Goal: Information Seeking & Learning: Compare options

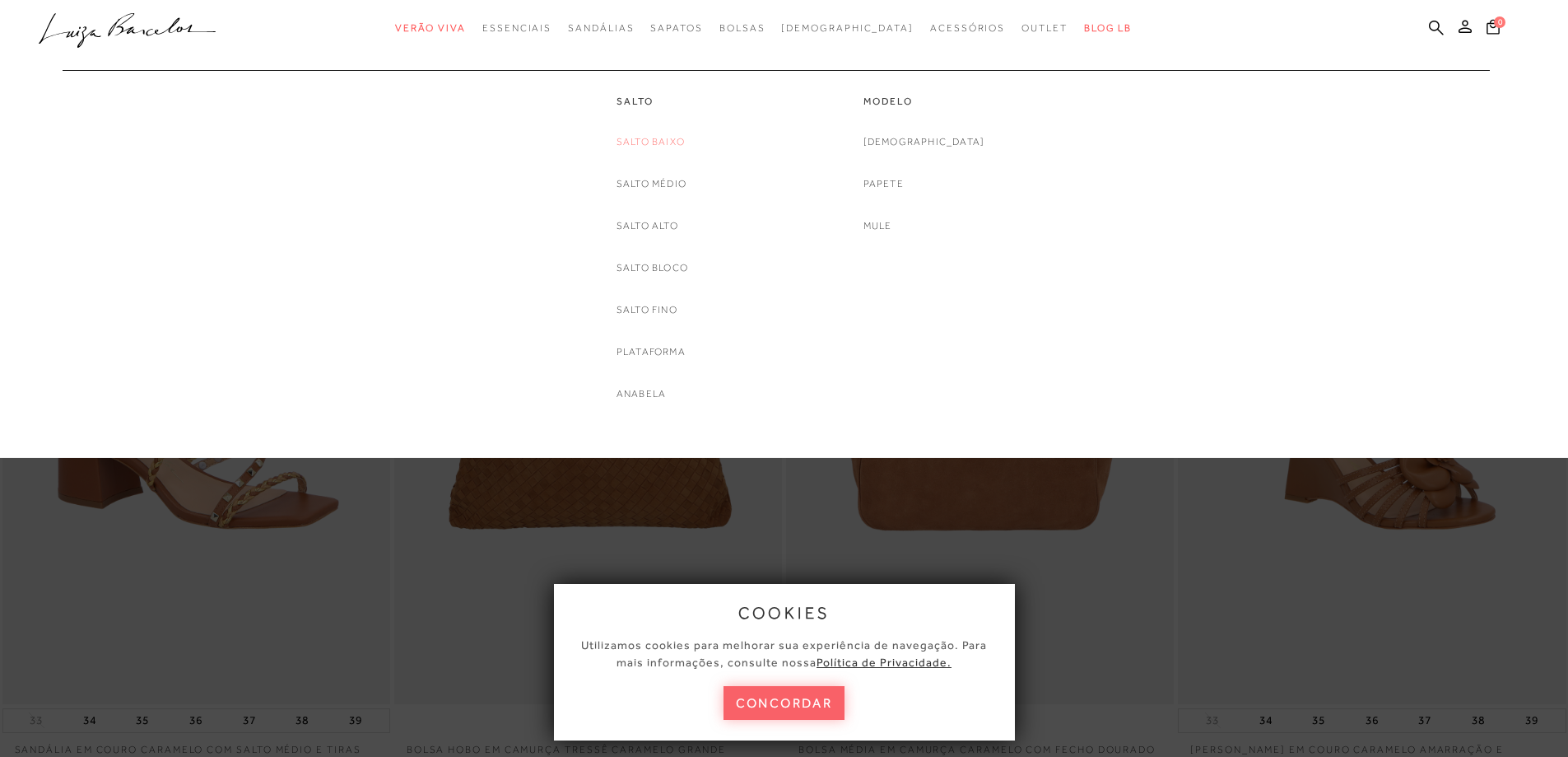
click at [648, 144] on link "Salto Baixo" at bounding box center [651, 142] width 69 height 17
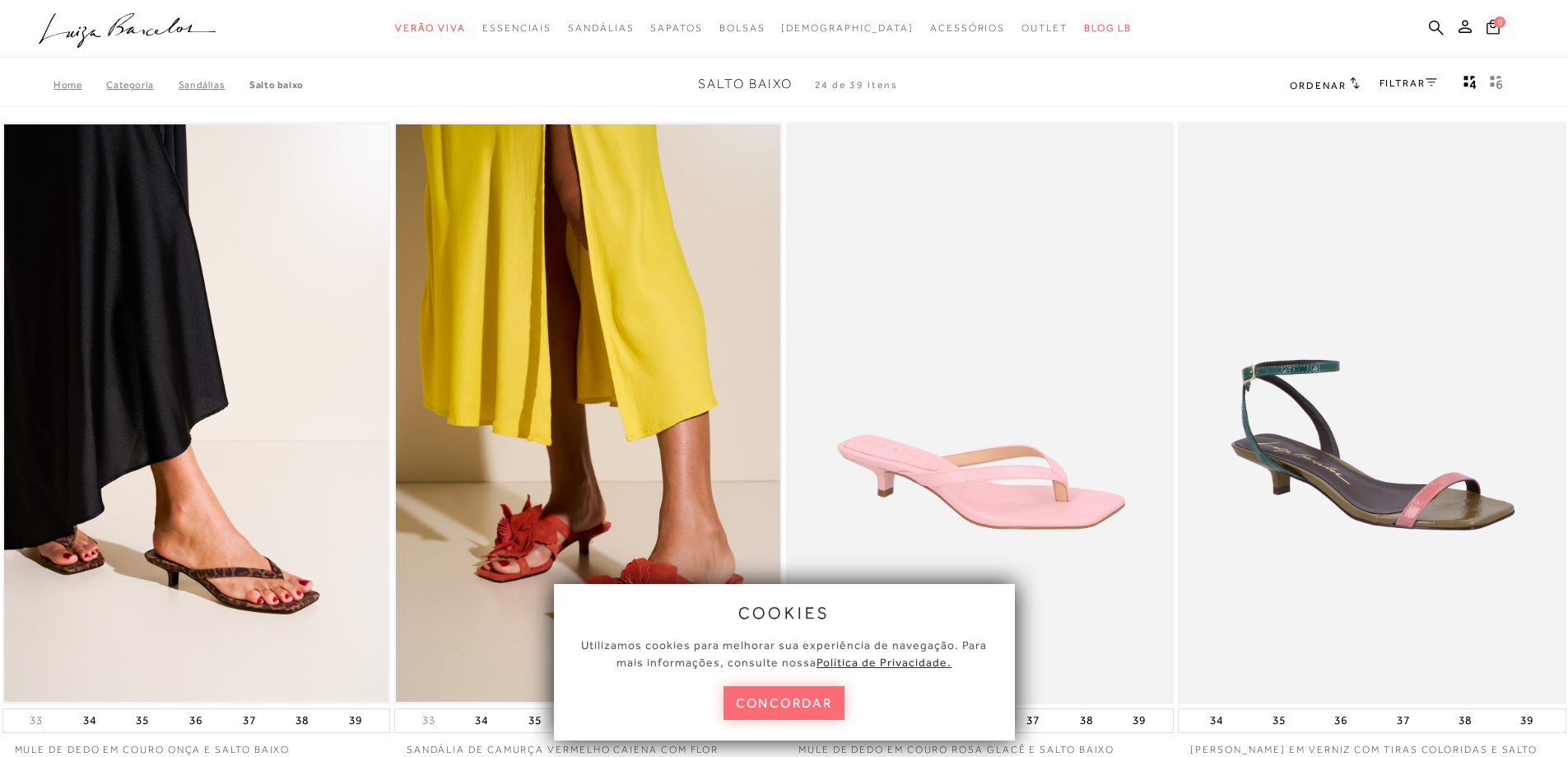
click at [788, 697] on button "concordar" at bounding box center [785, 703] width 122 height 33
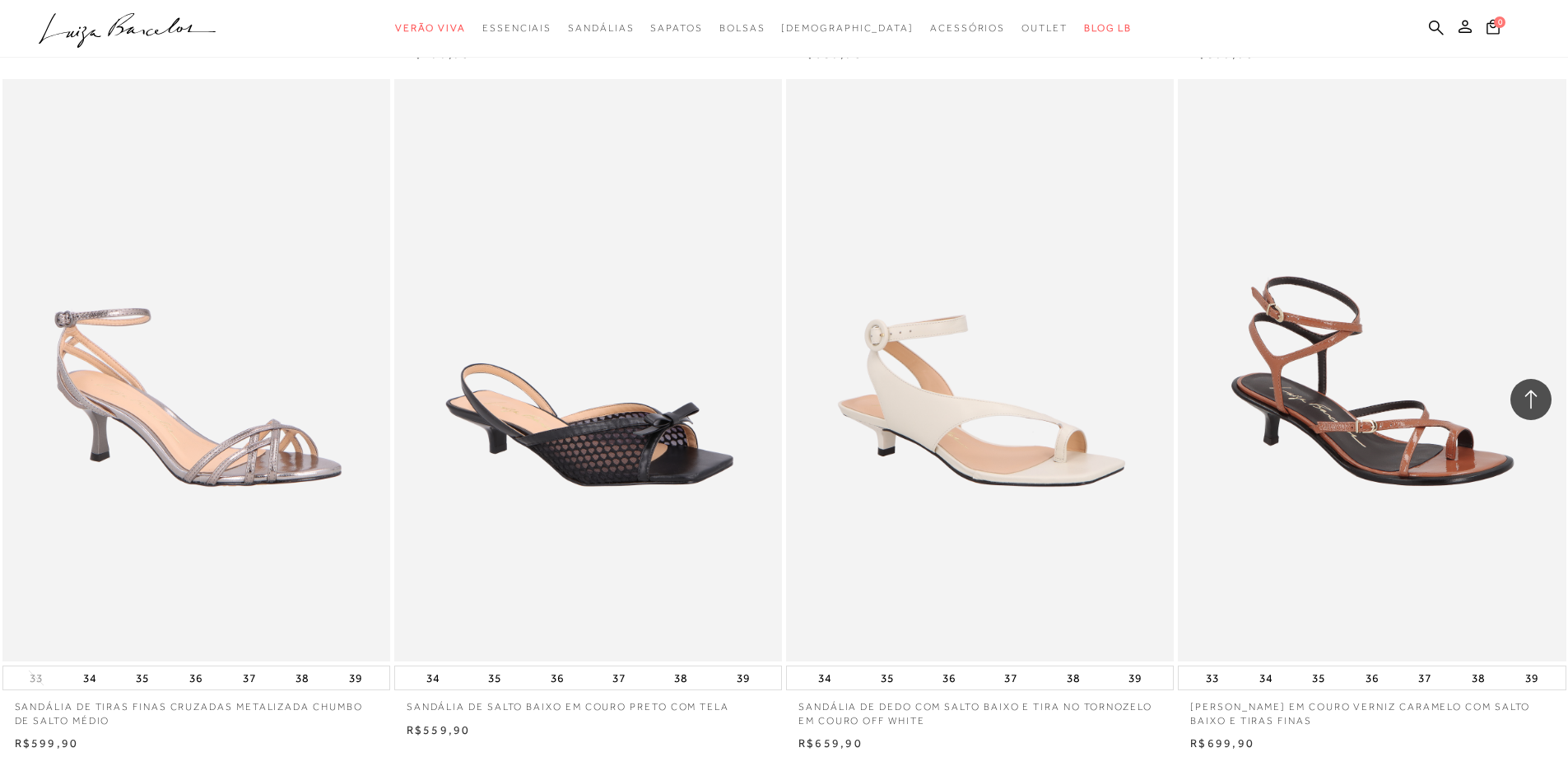
scroll to position [2883, 0]
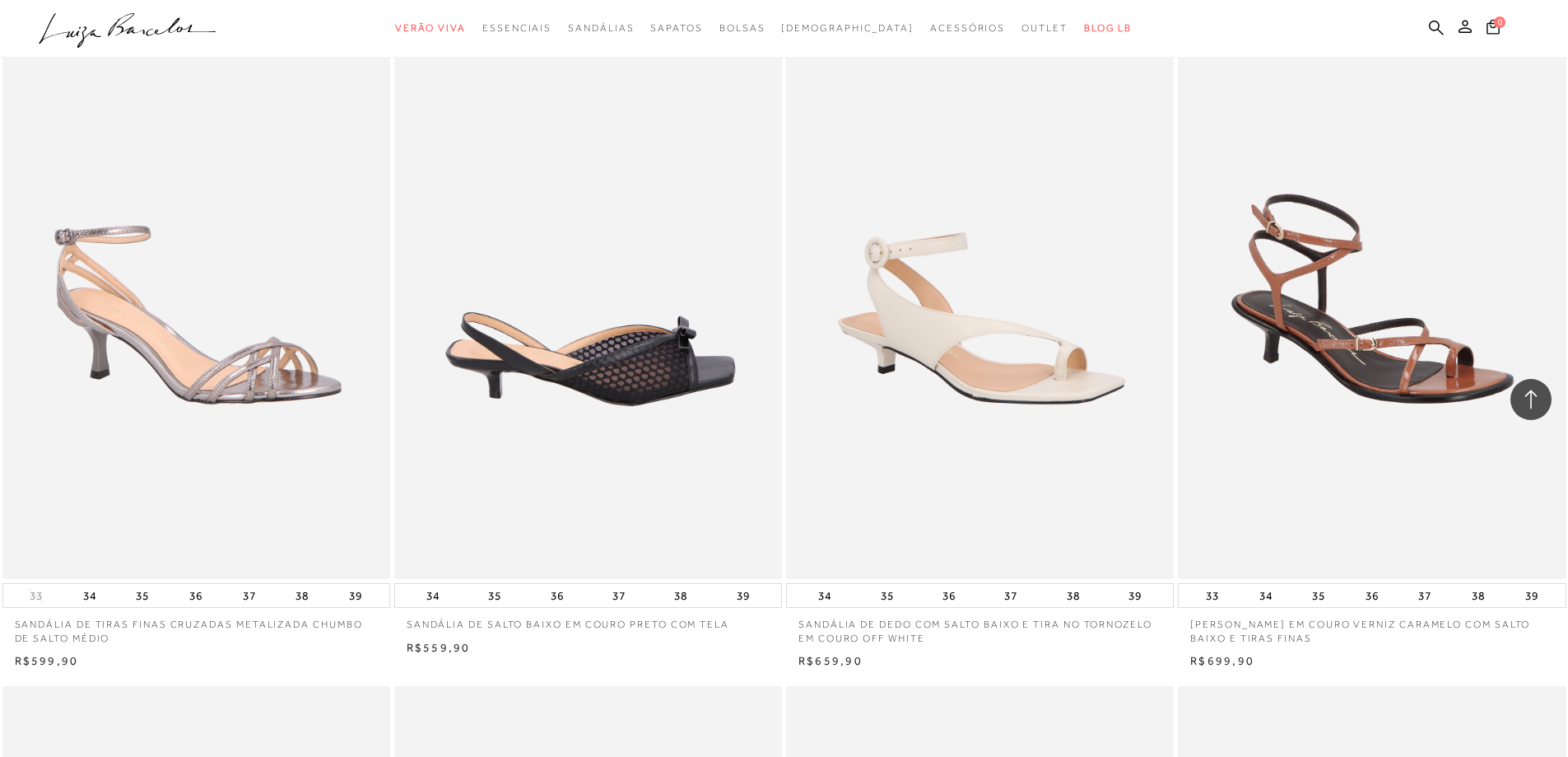
click at [660, 368] on img at bounding box center [589, 288] width 386 height 583
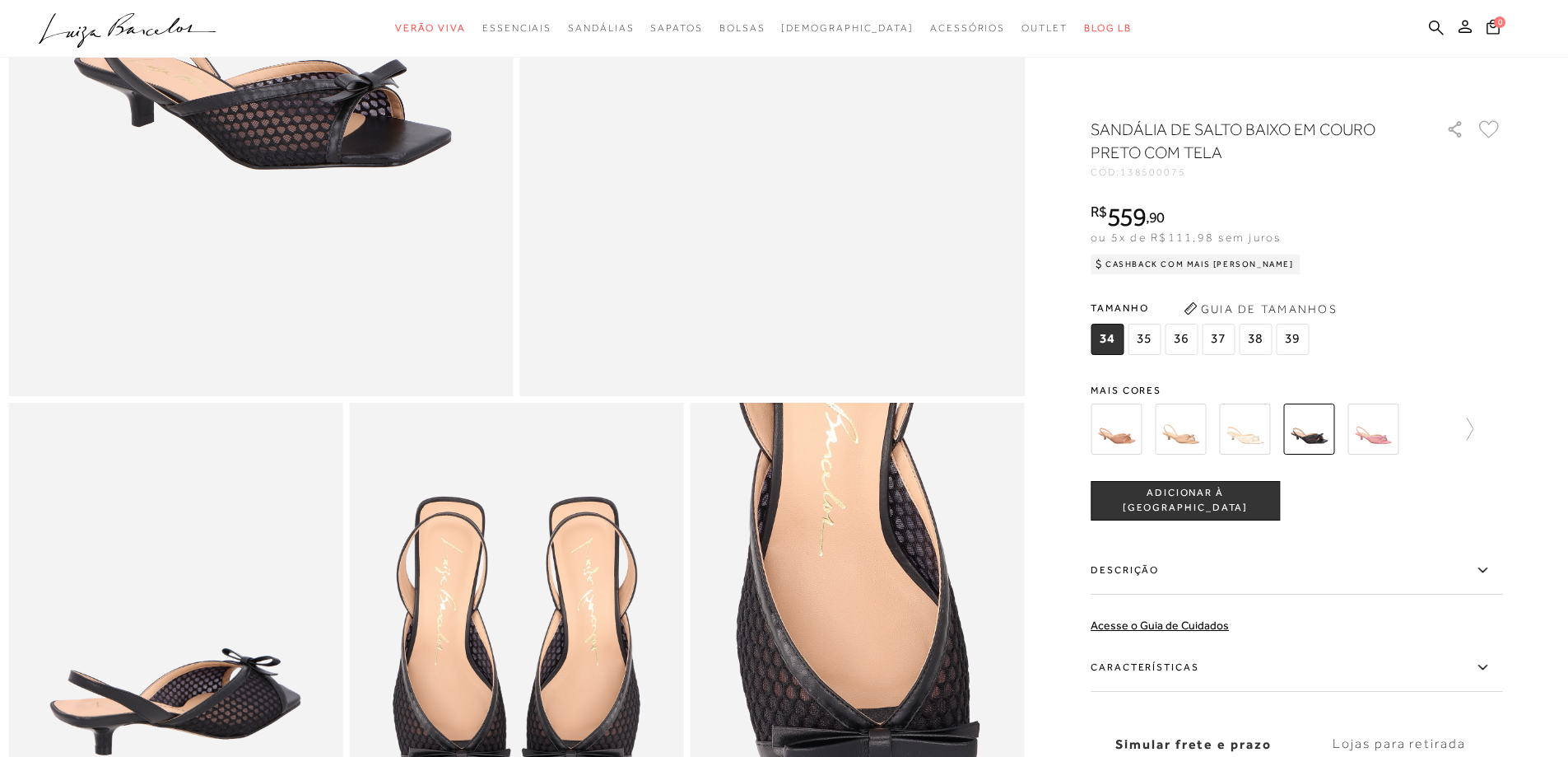
scroll to position [659, 0]
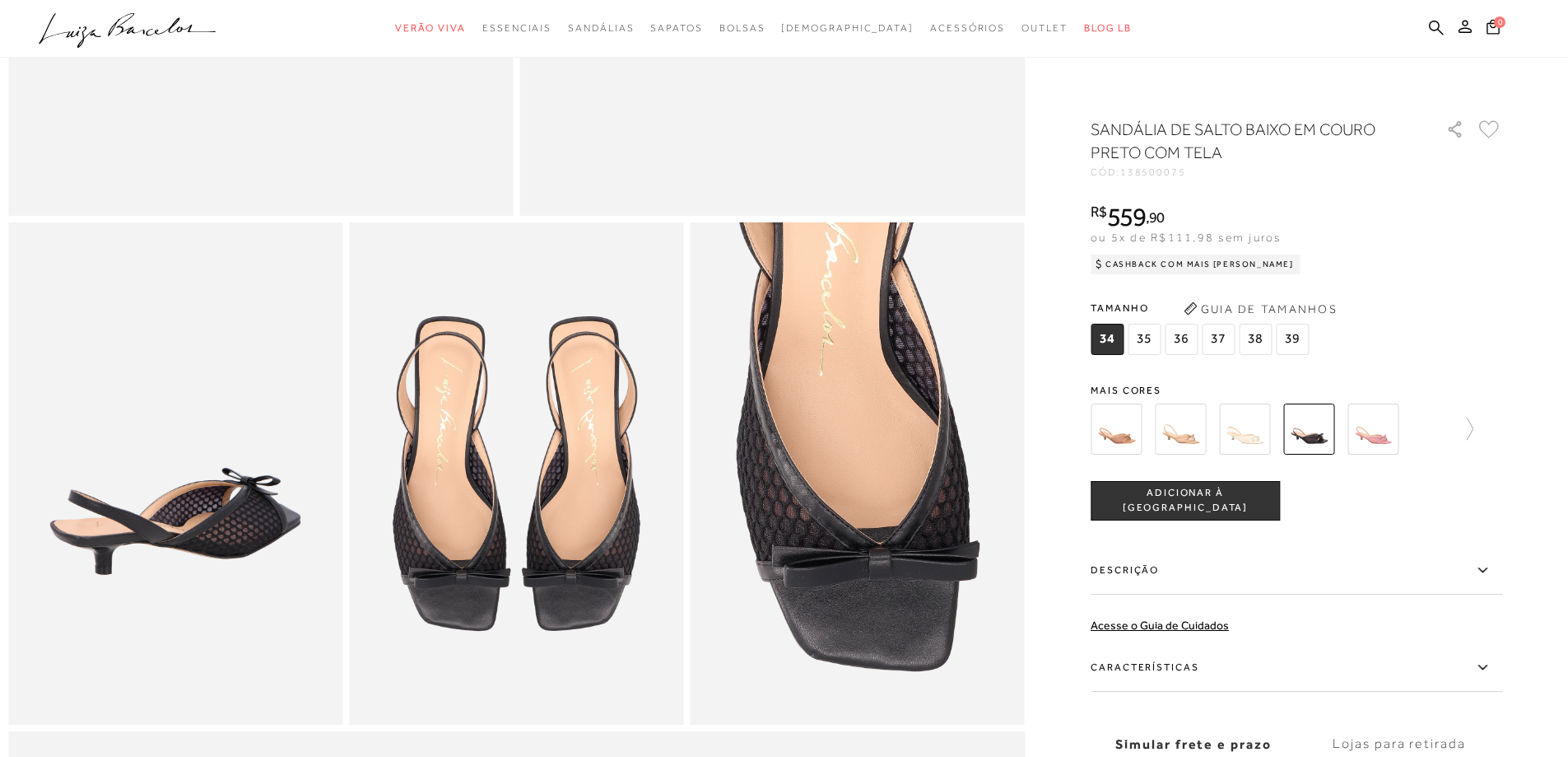
click at [1124, 438] on img at bounding box center [1117, 429] width 51 height 51
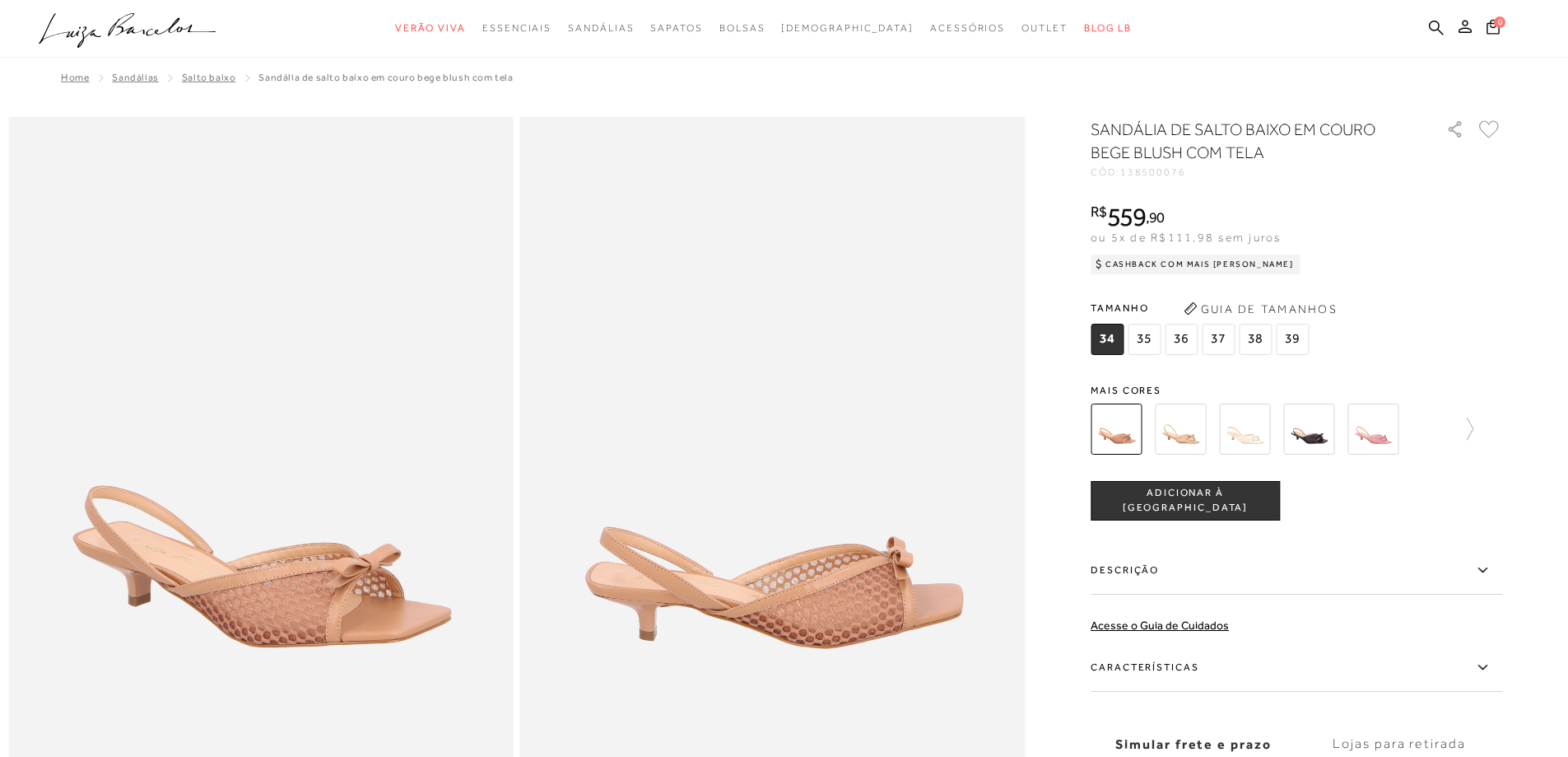
click at [1179, 428] on img at bounding box center [1181, 429] width 51 height 51
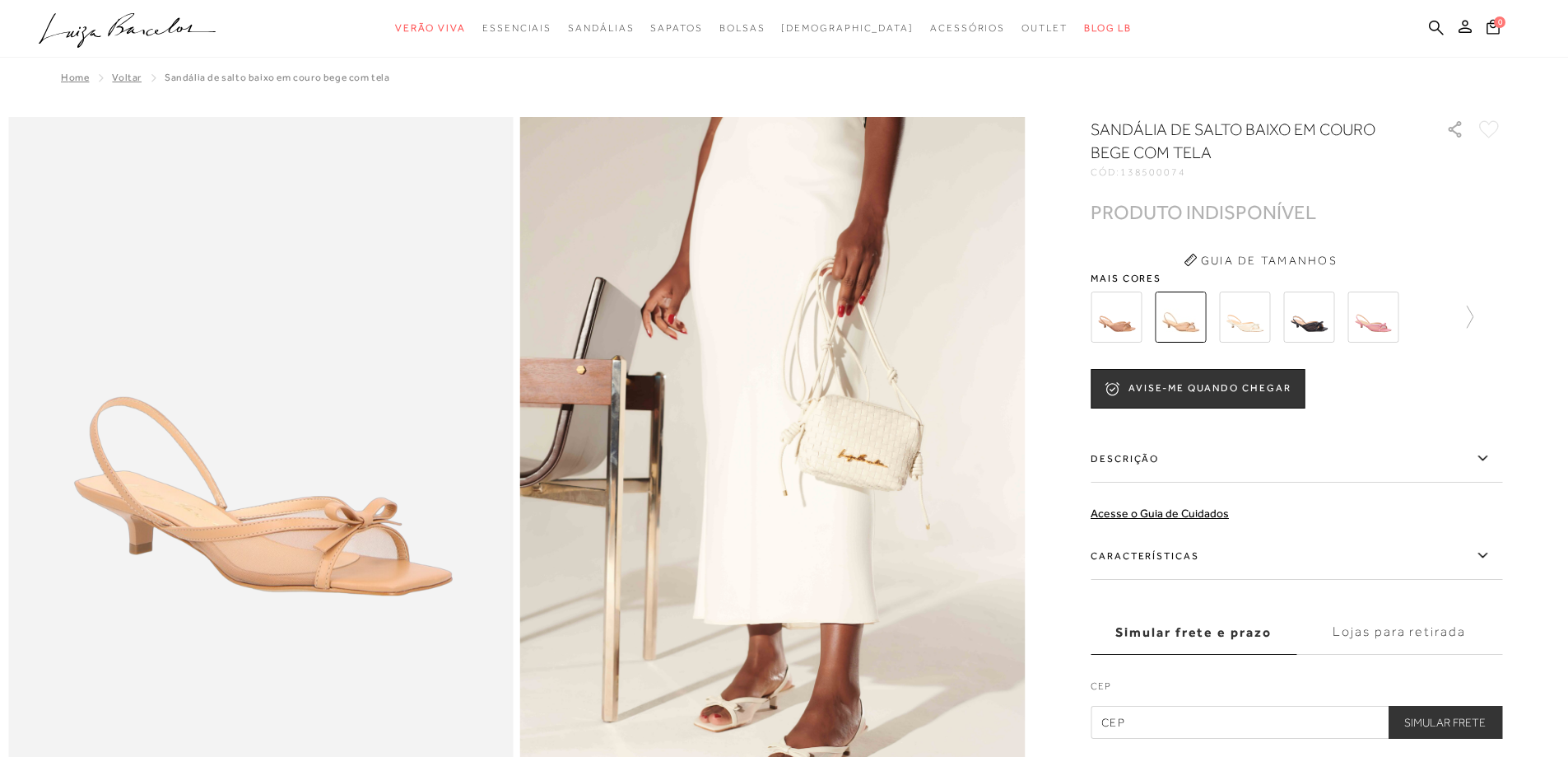
click at [1305, 328] on img at bounding box center [1309, 318] width 51 height 51
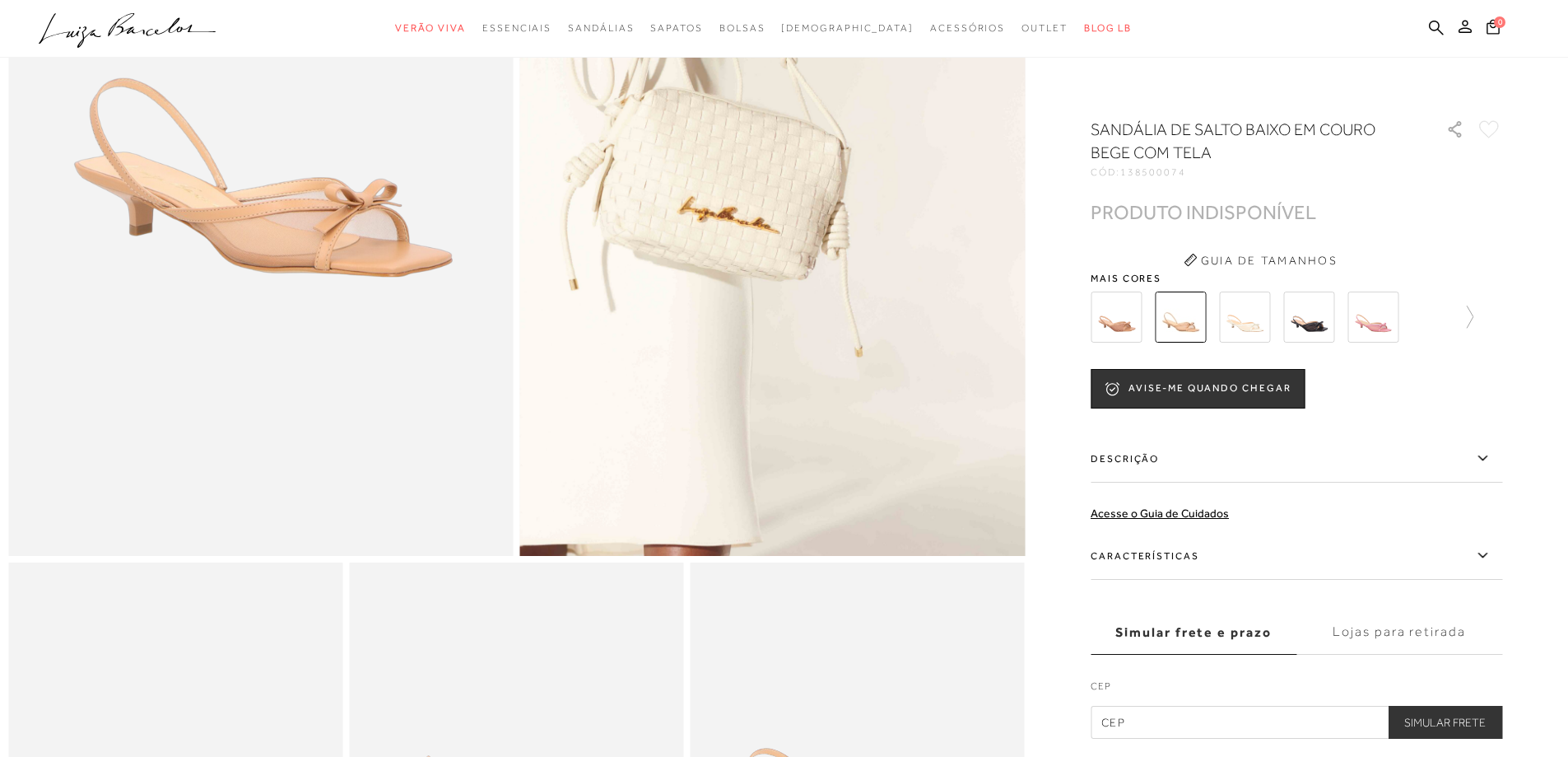
scroll to position [330, 0]
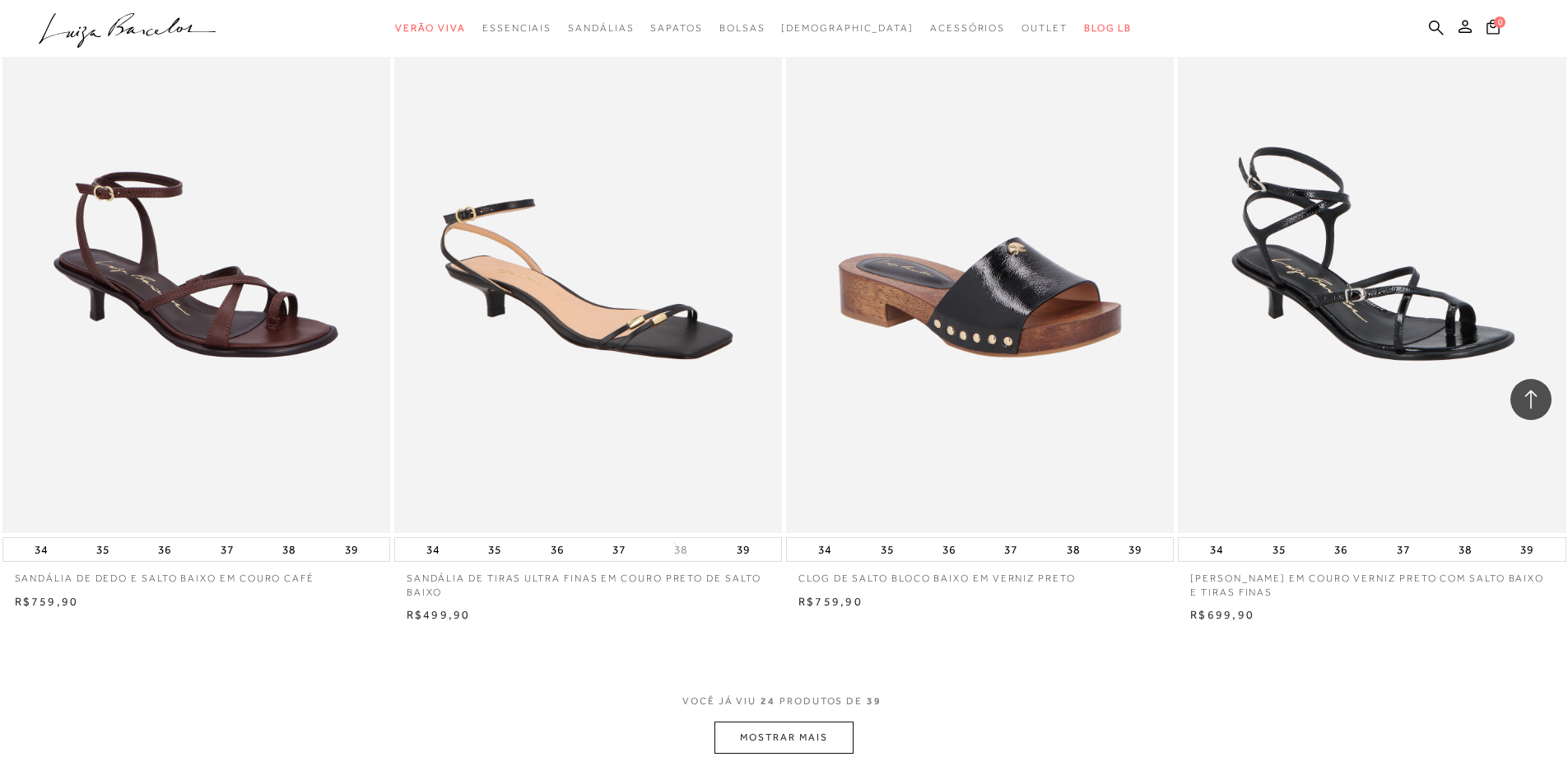
scroll to position [3625, 0]
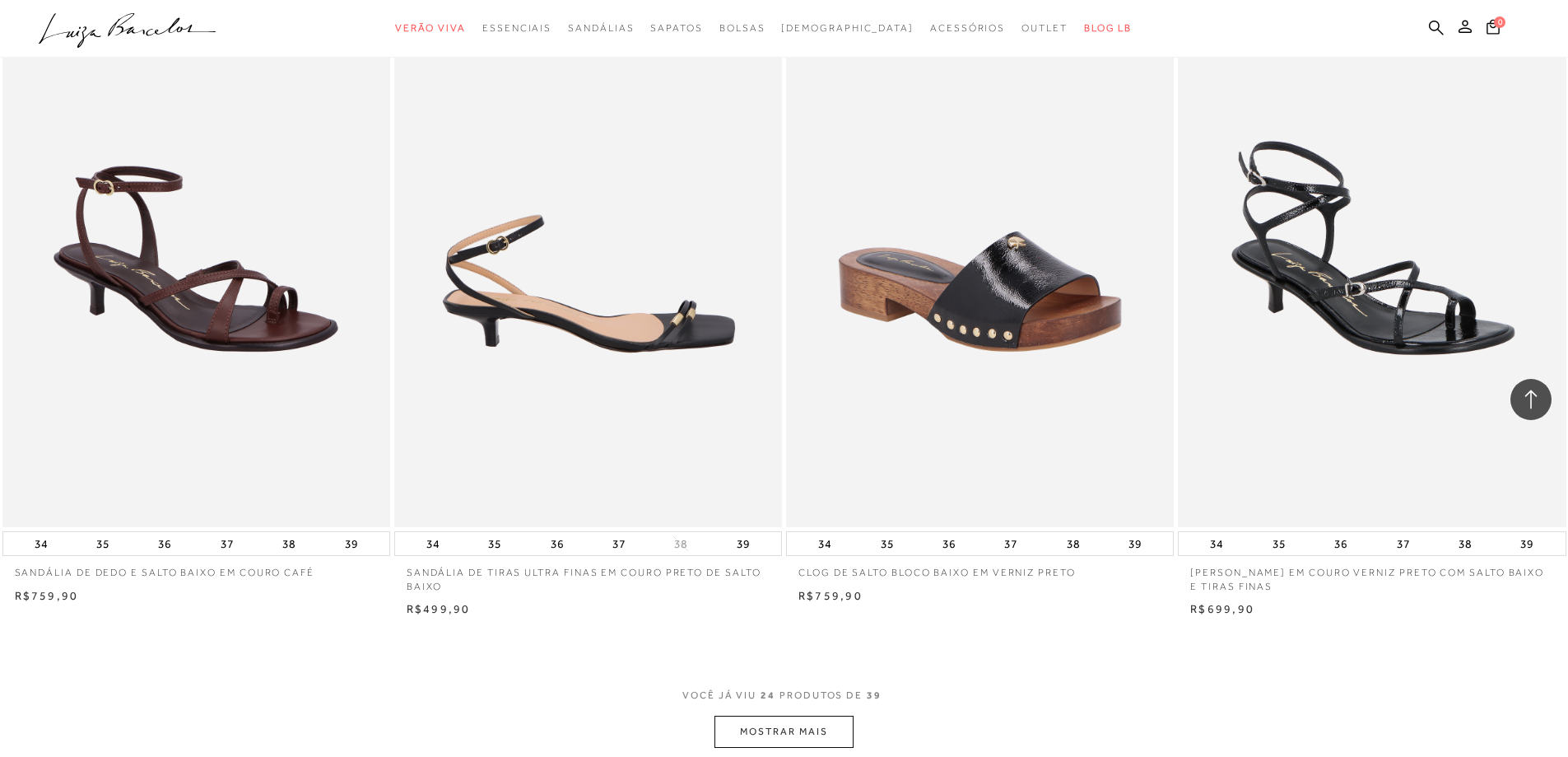
click at [572, 269] on ul at bounding box center [588, 236] width 384 height 578
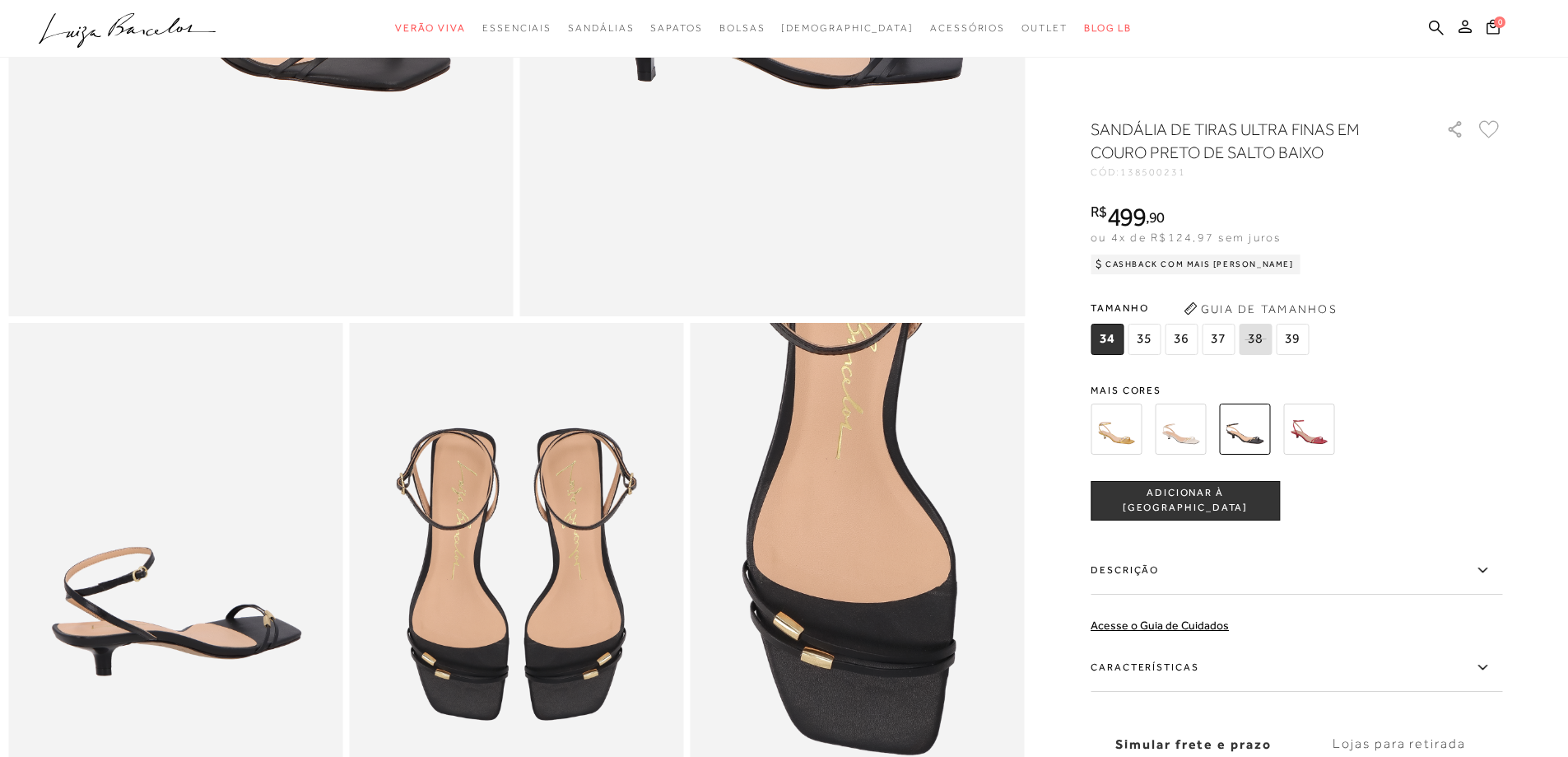
scroll to position [742, 0]
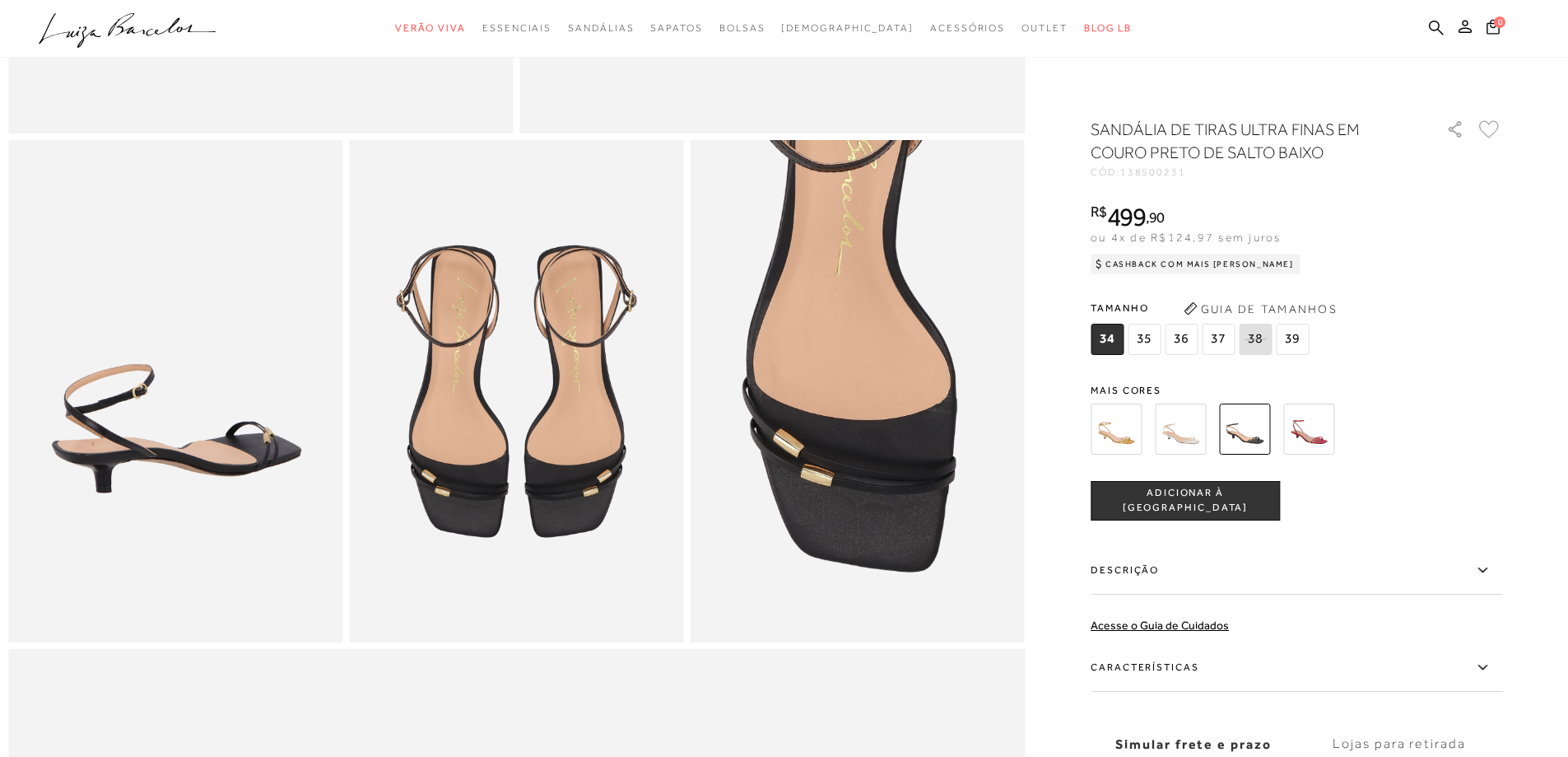
click at [1113, 432] on img at bounding box center [1117, 429] width 51 height 51
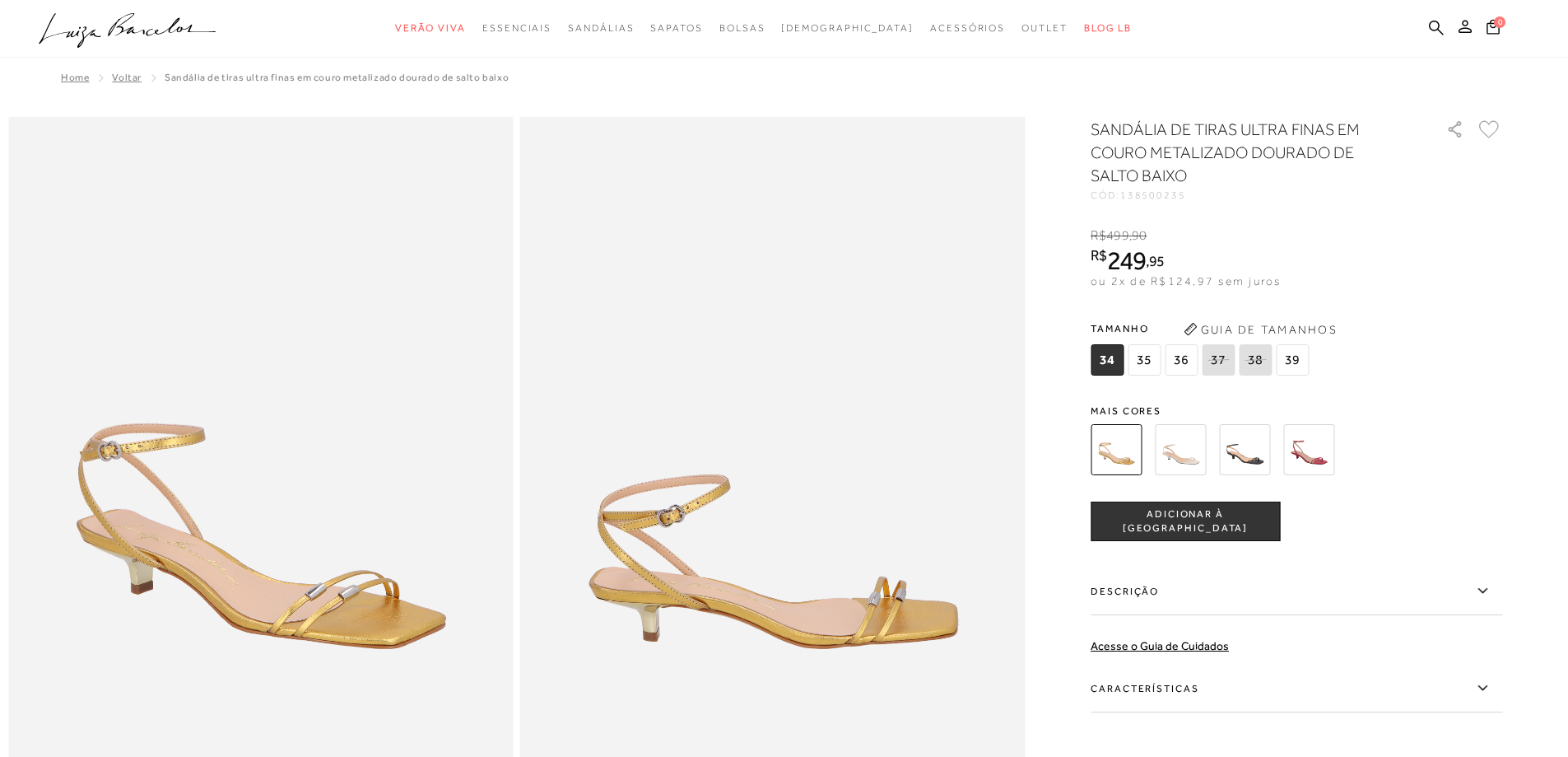
click at [1168, 436] on img at bounding box center [1181, 450] width 51 height 51
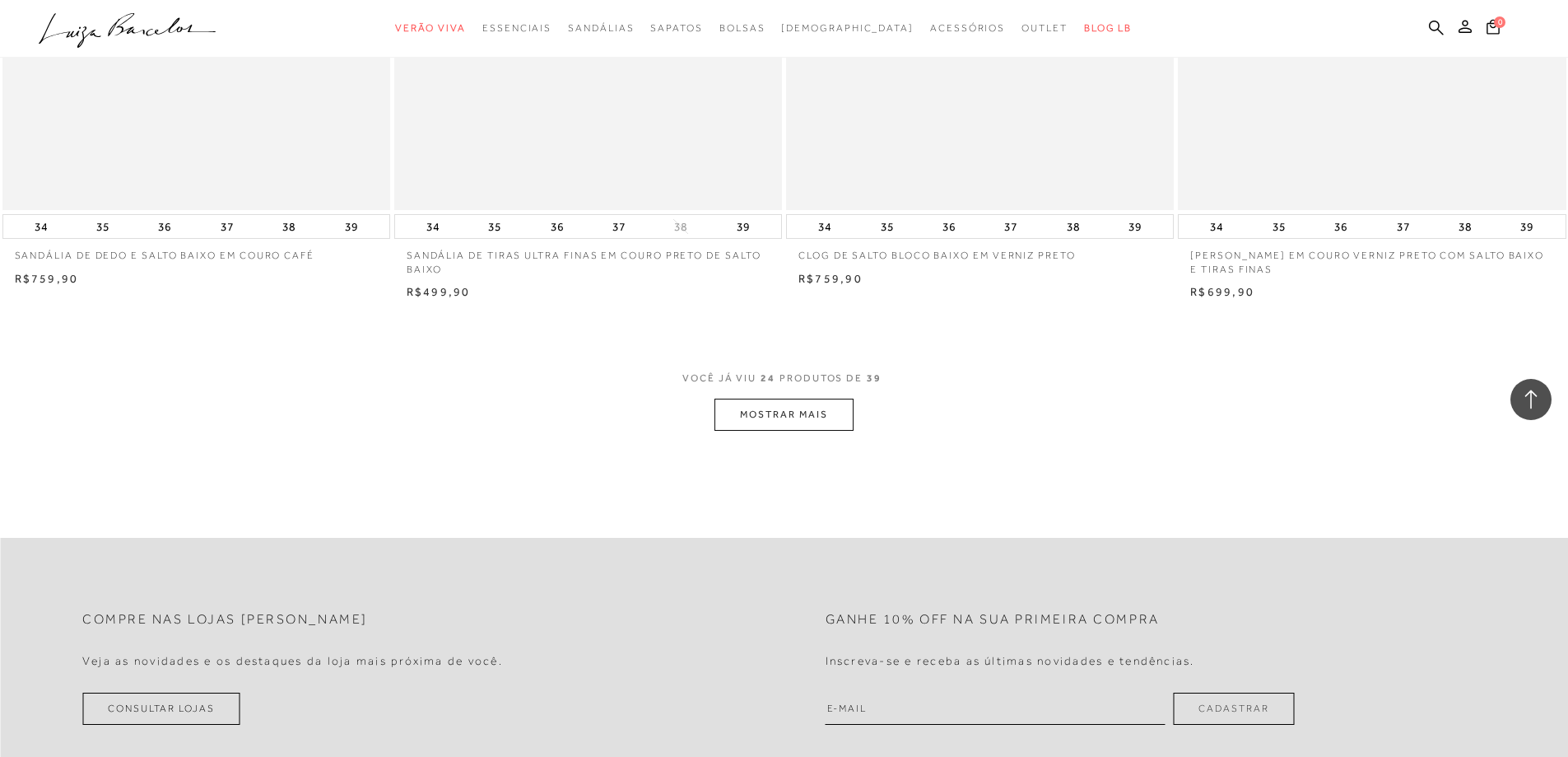
scroll to position [4036, 0]
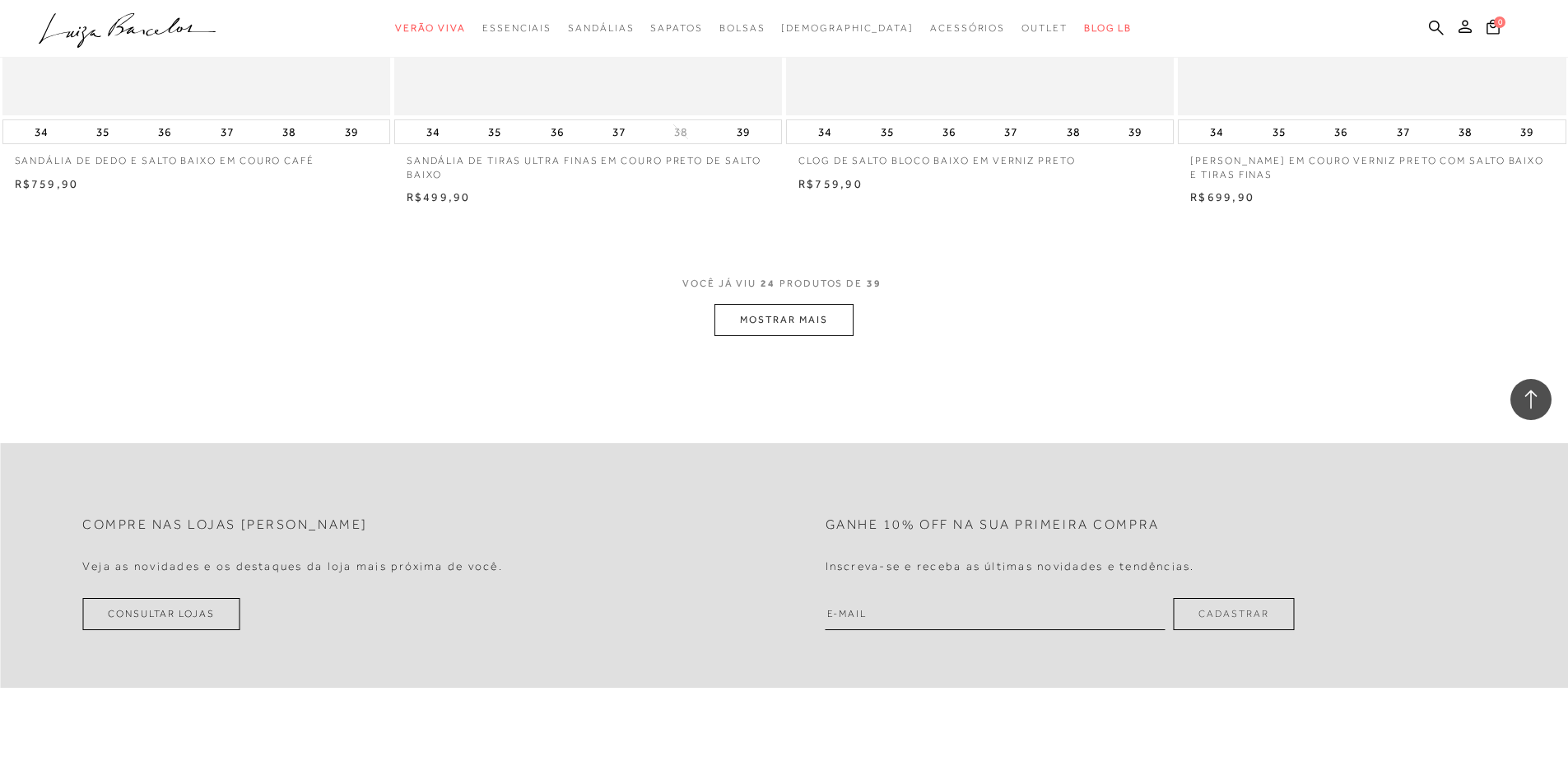
click at [784, 318] on button "MOSTRAR MAIS" at bounding box center [783, 319] width 138 height 32
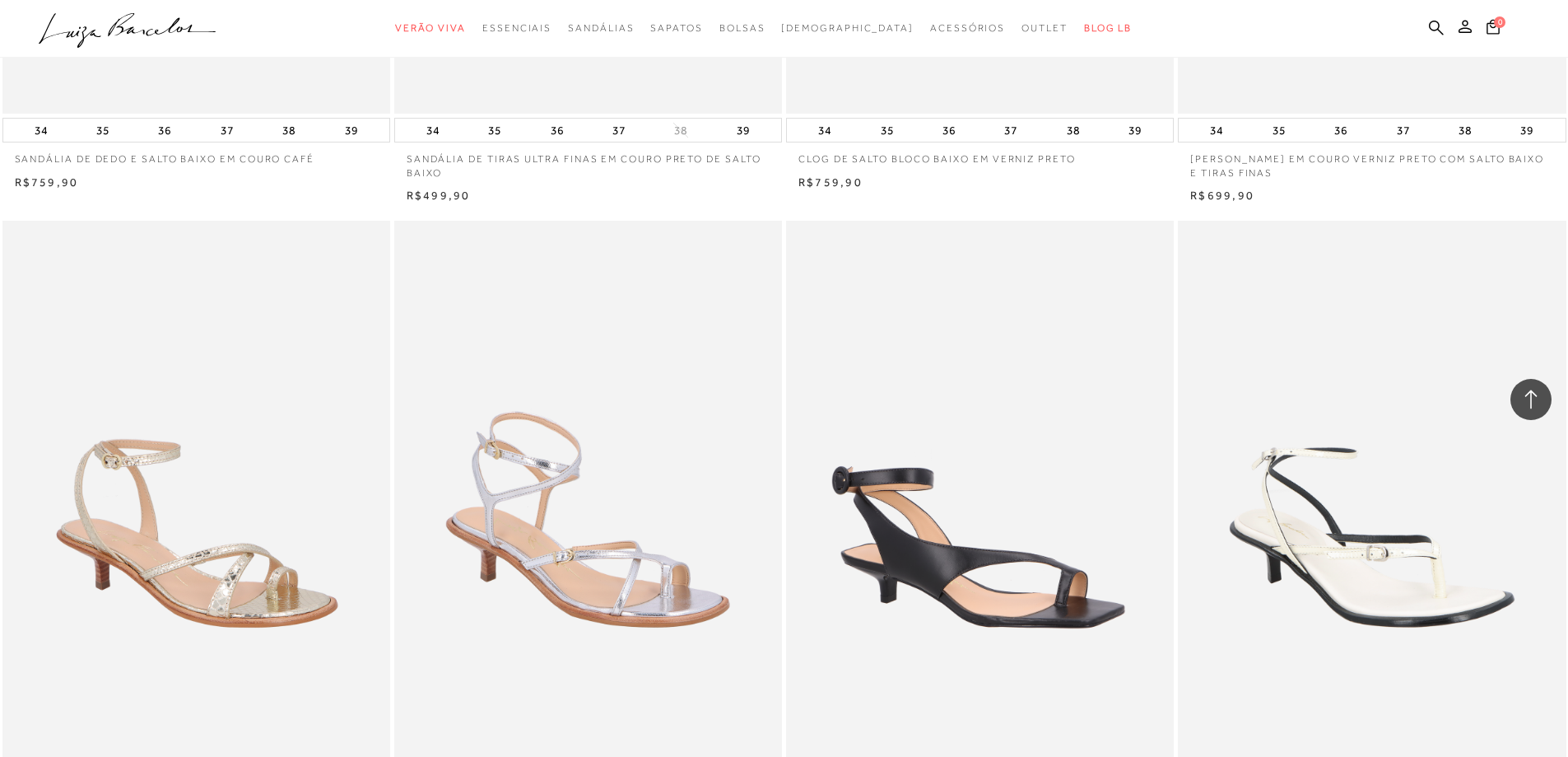
scroll to position [4284, 0]
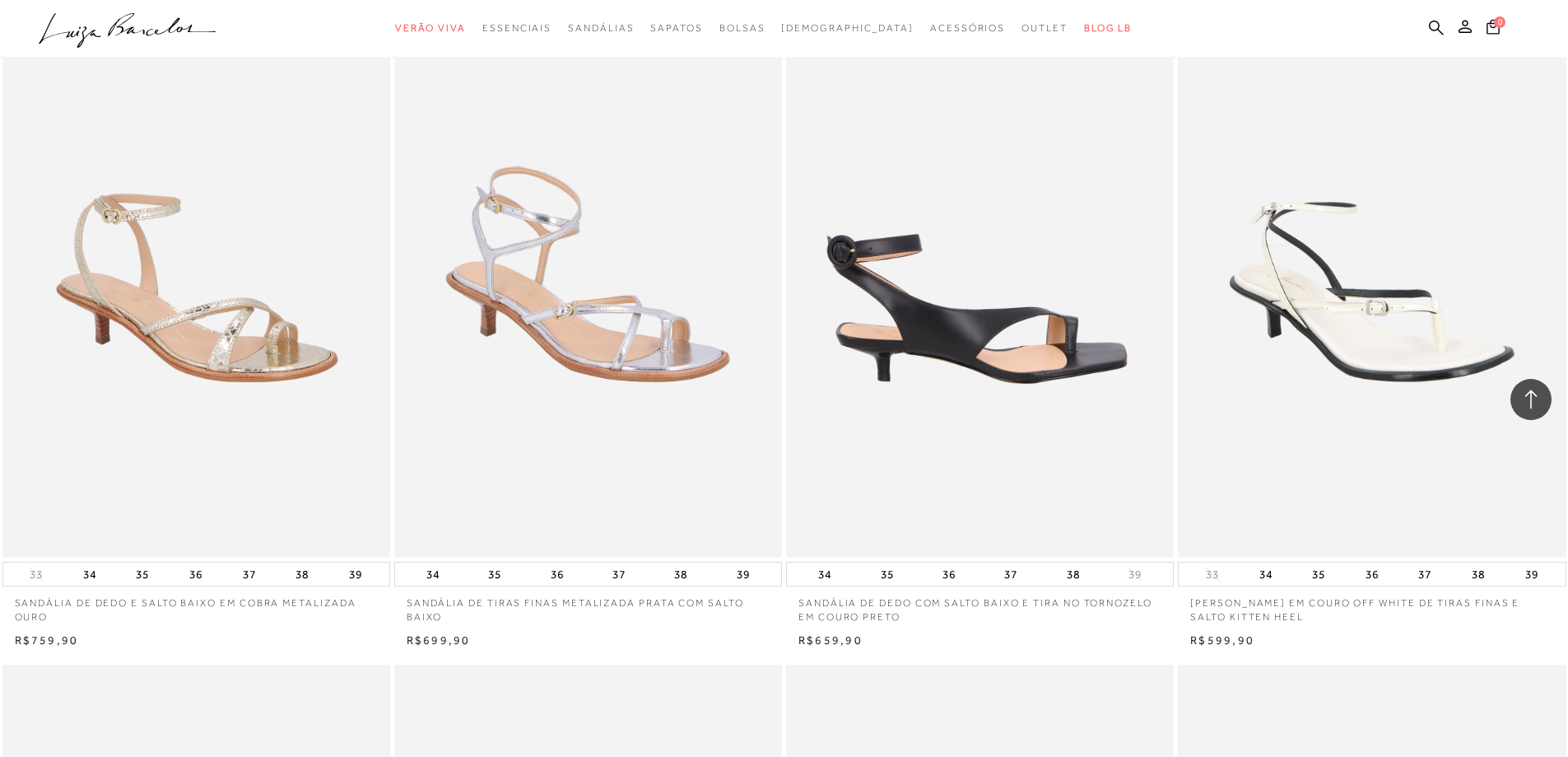
click at [993, 335] on img at bounding box center [981, 266] width 386 height 583
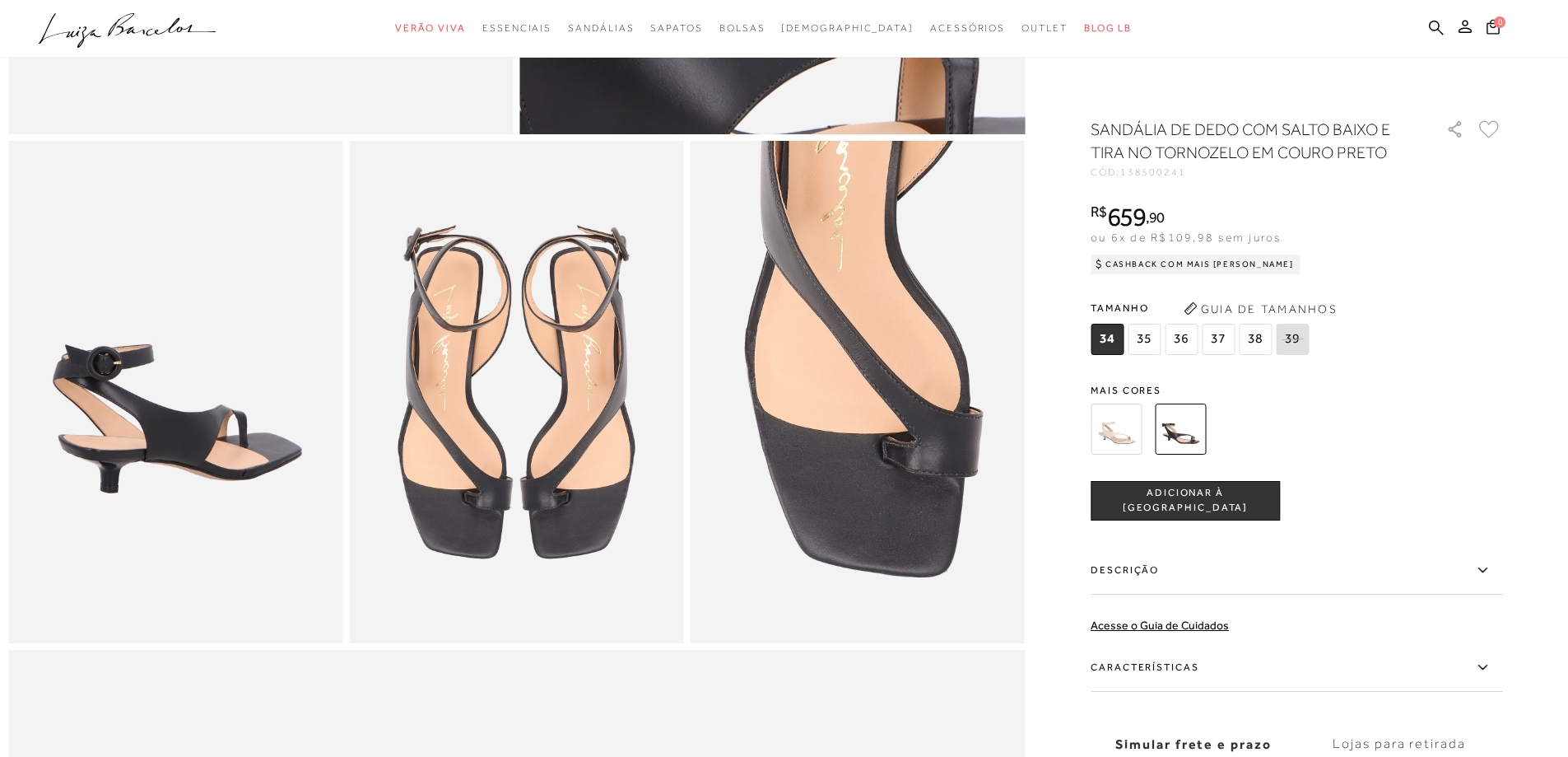
scroll to position [742, 0]
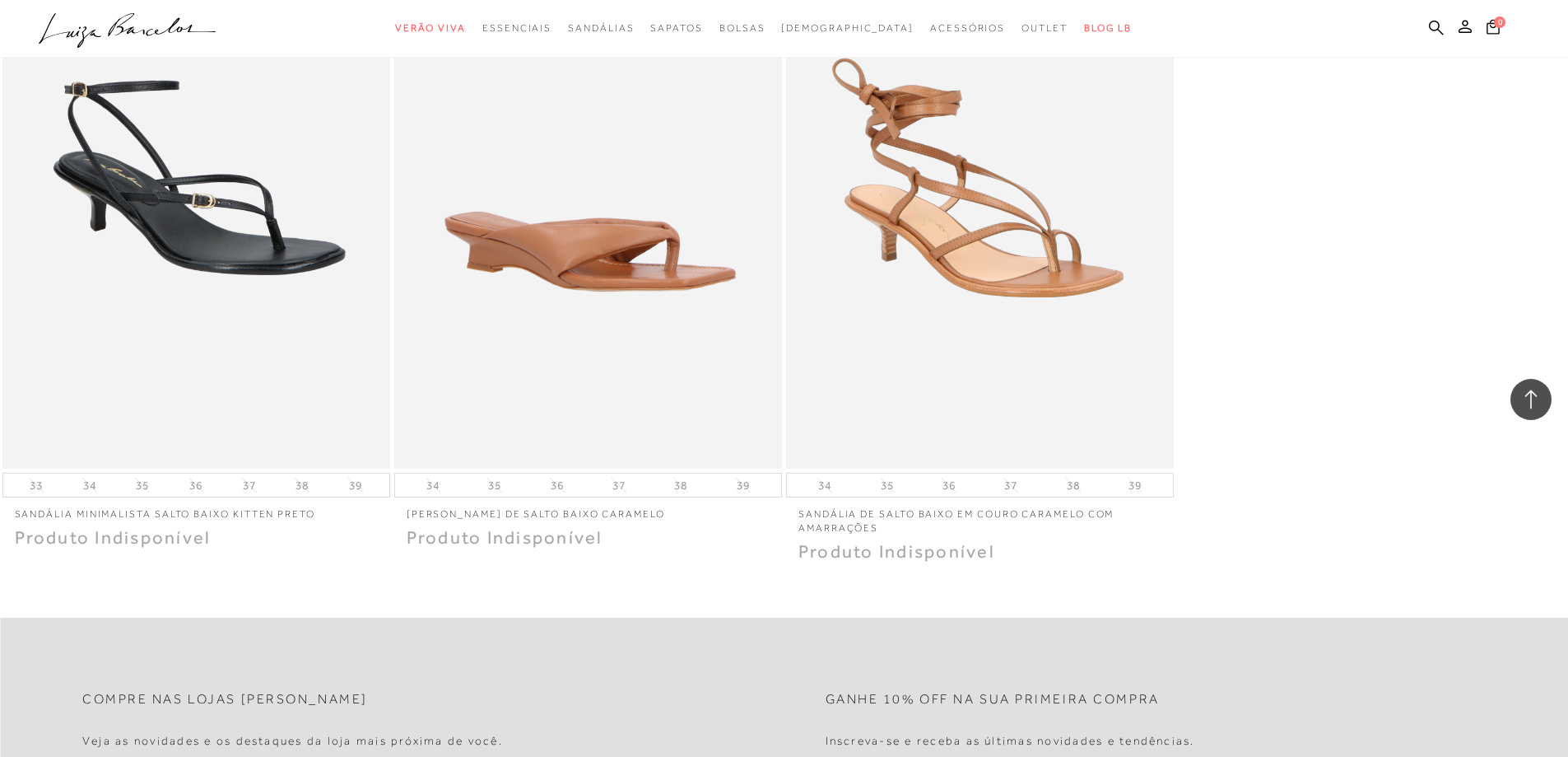
scroll to position [6507, 0]
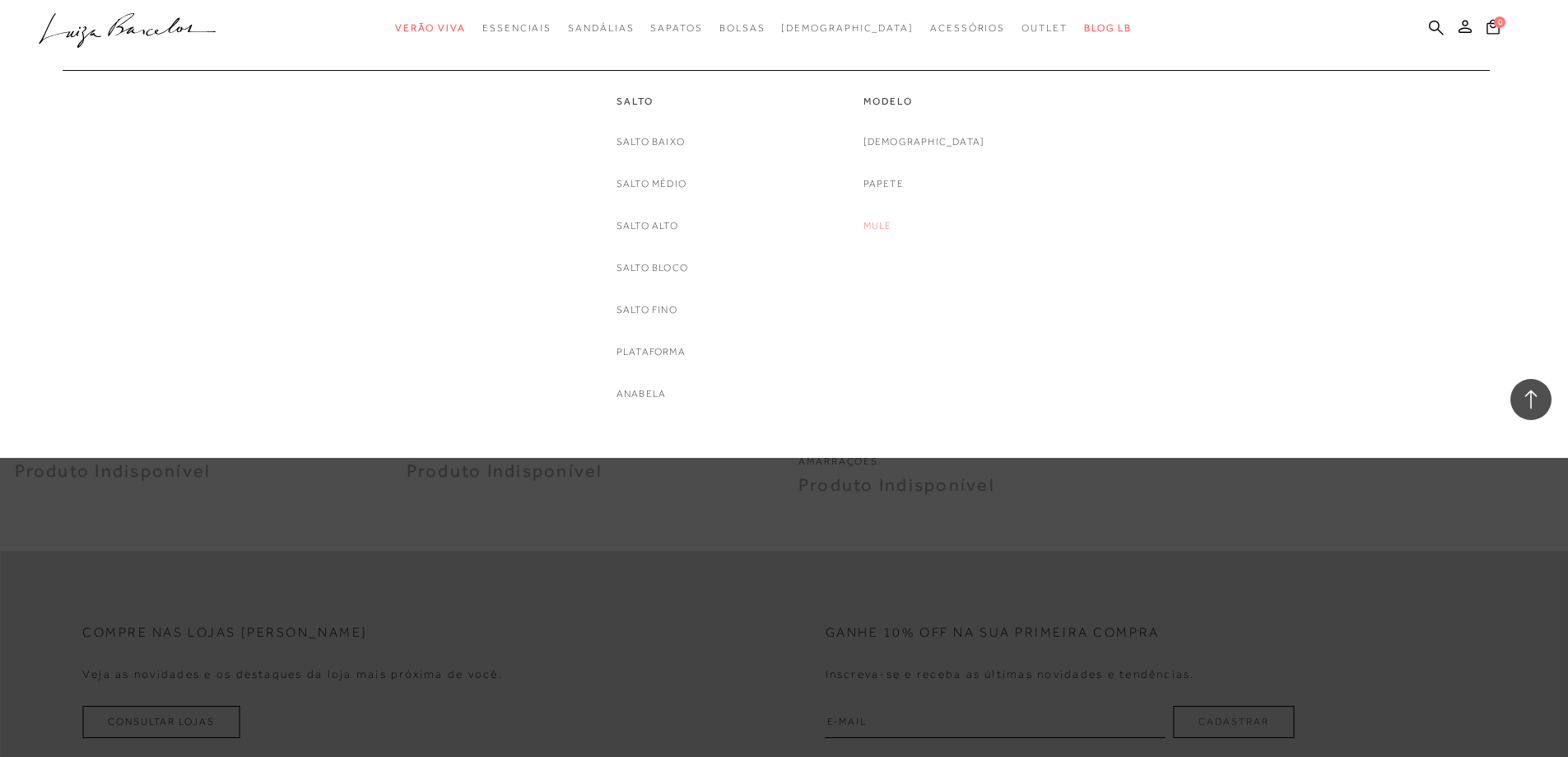
click at [892, 224] on link "Mule" at bounding box center [878, 226] width 29 height 17
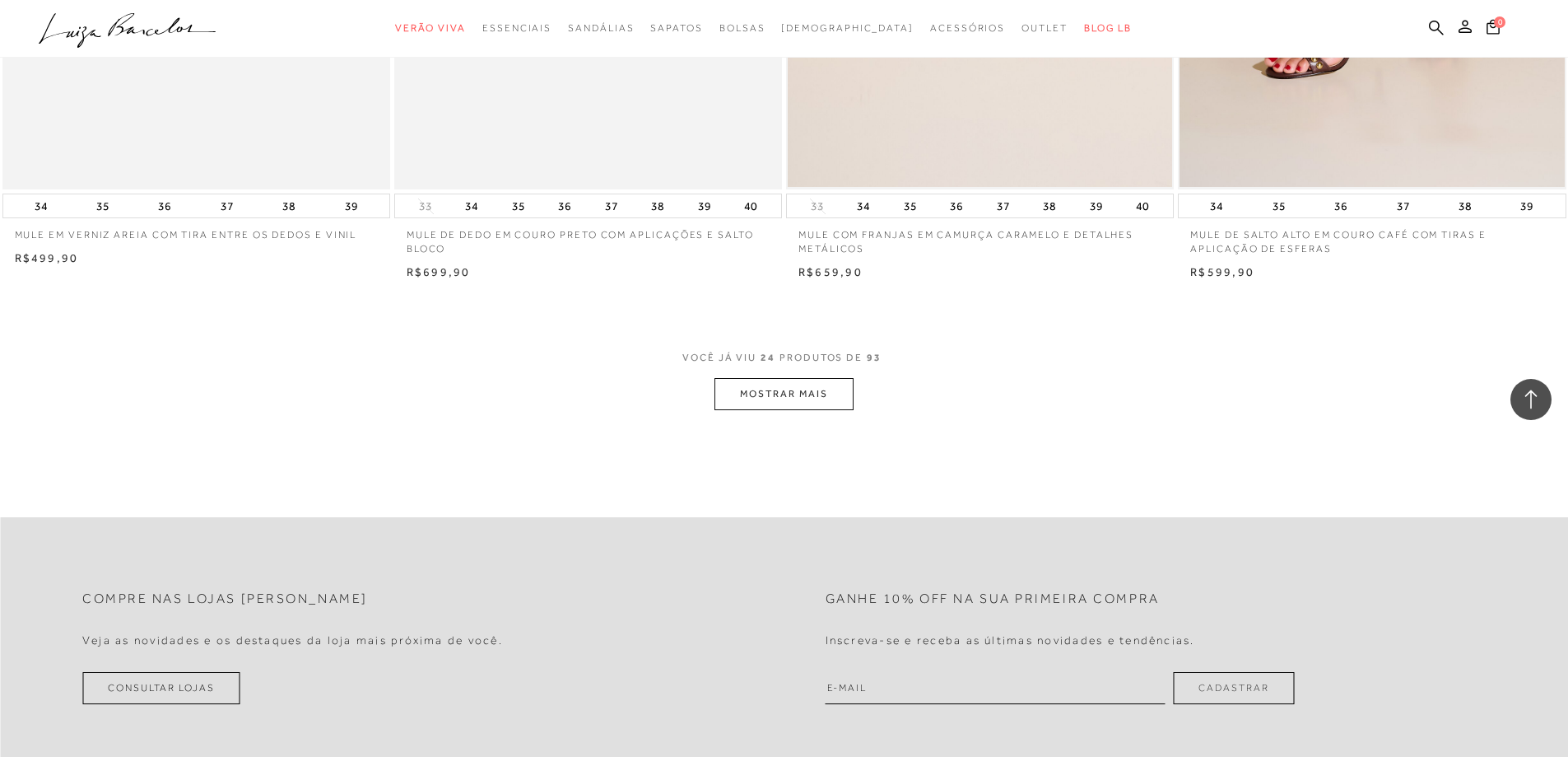
scroll to position [3954, 0]
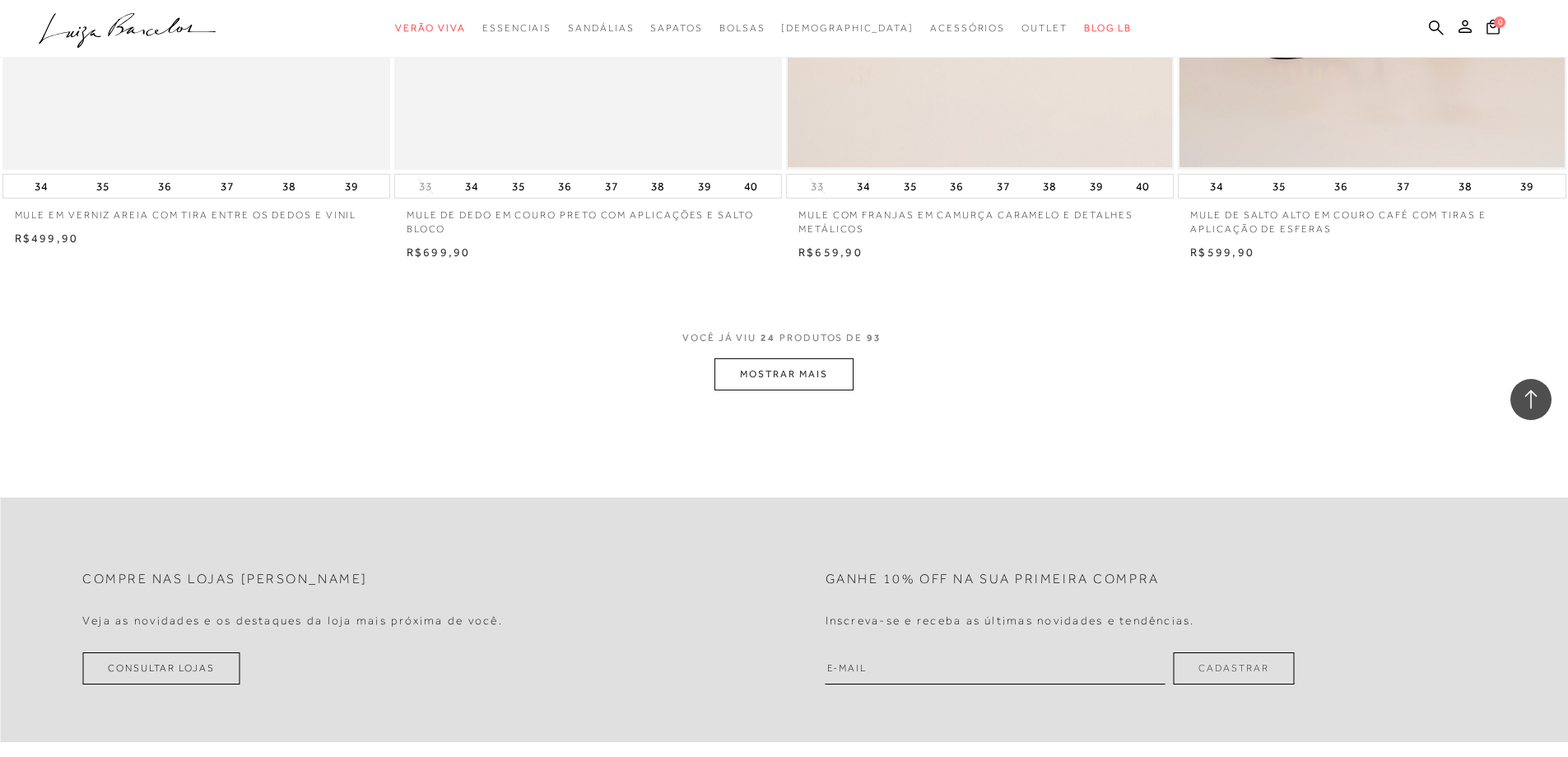
click at [829, 372] on button "MOSTRAR MAIS" at bounding box center [783, 374] width 138 height 32
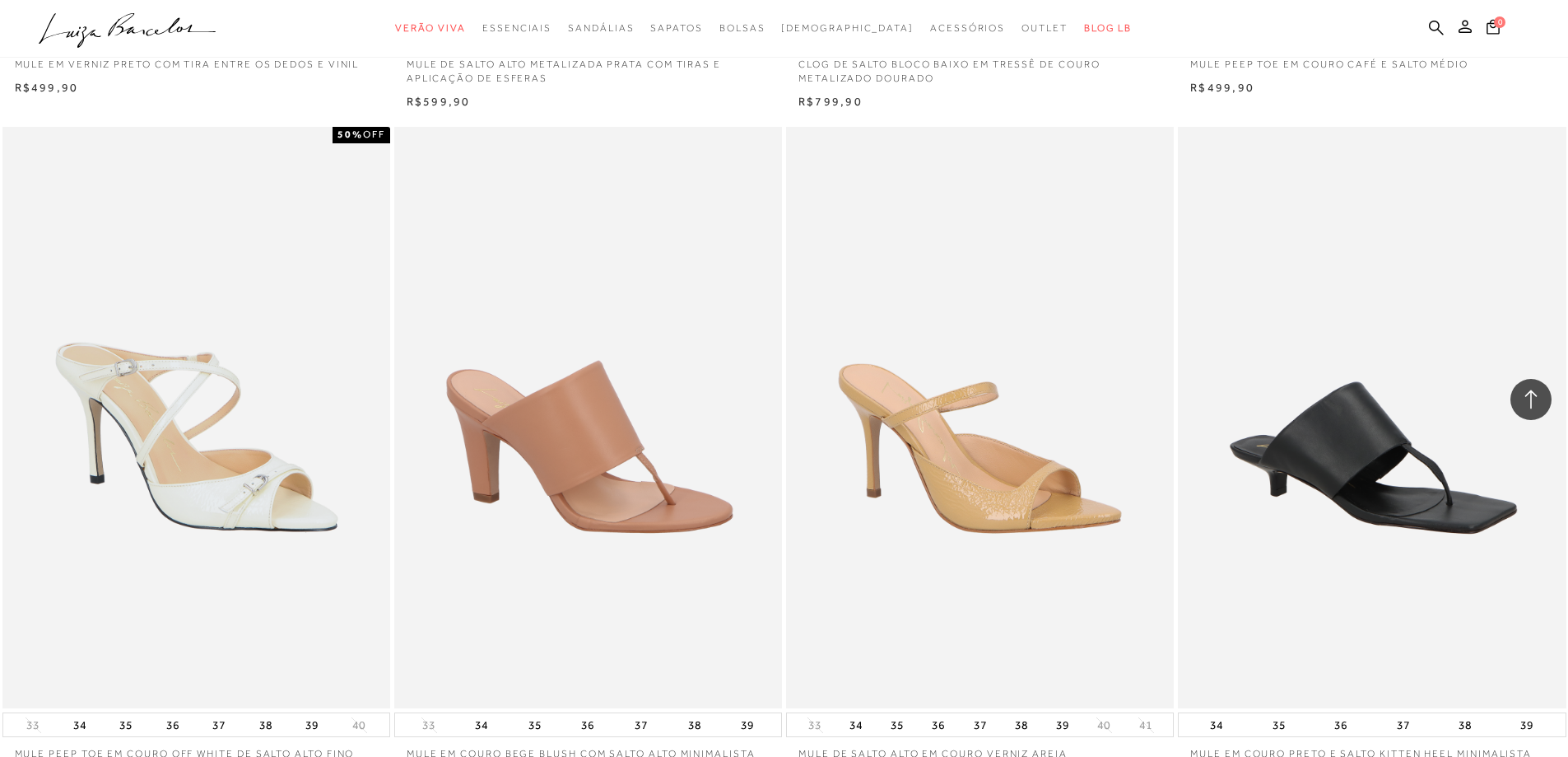
scroll to position [5684, 0]
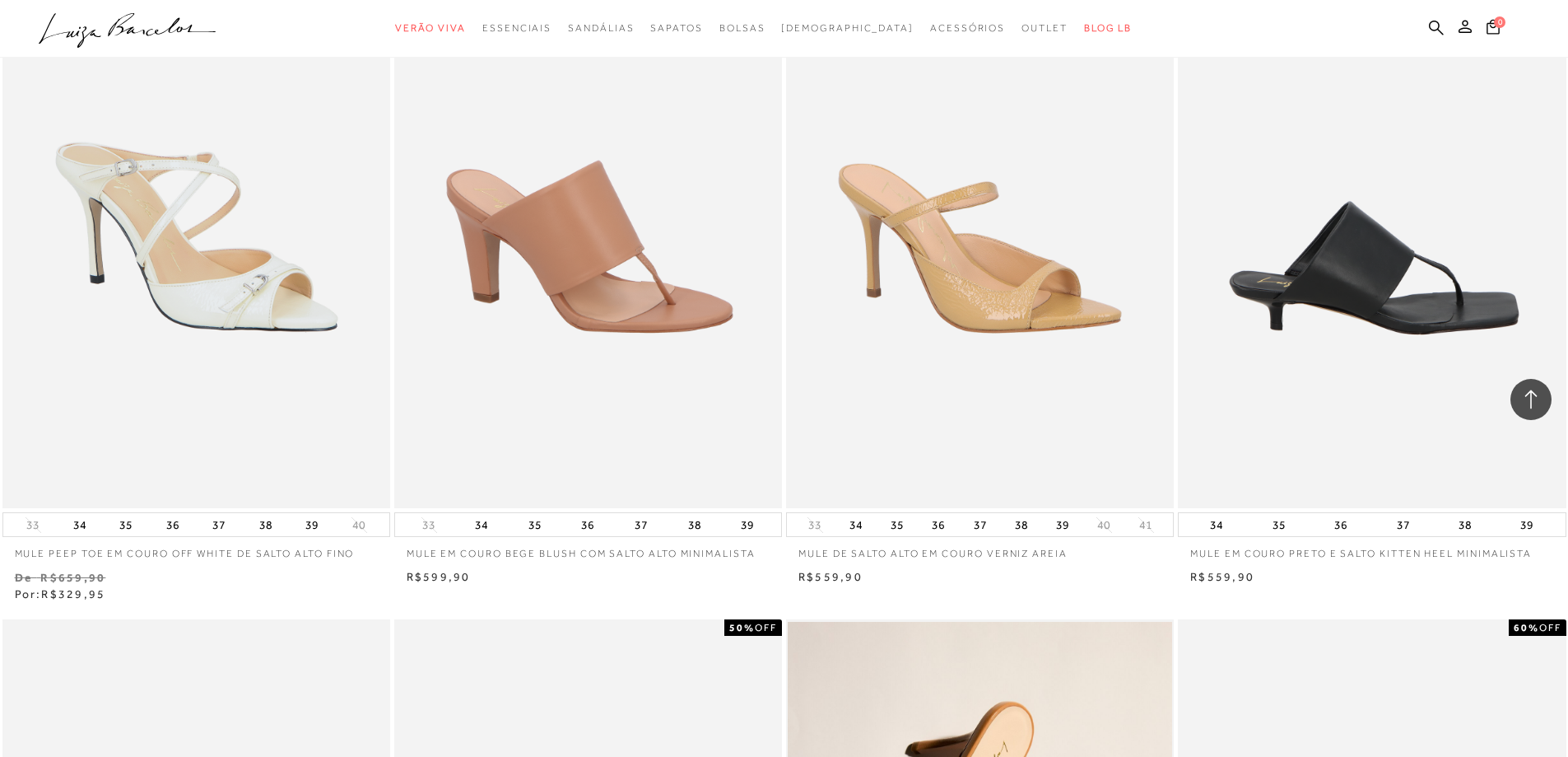
click at [1302, 289] on img at bounding box center [1372, 218] width 386 height 583
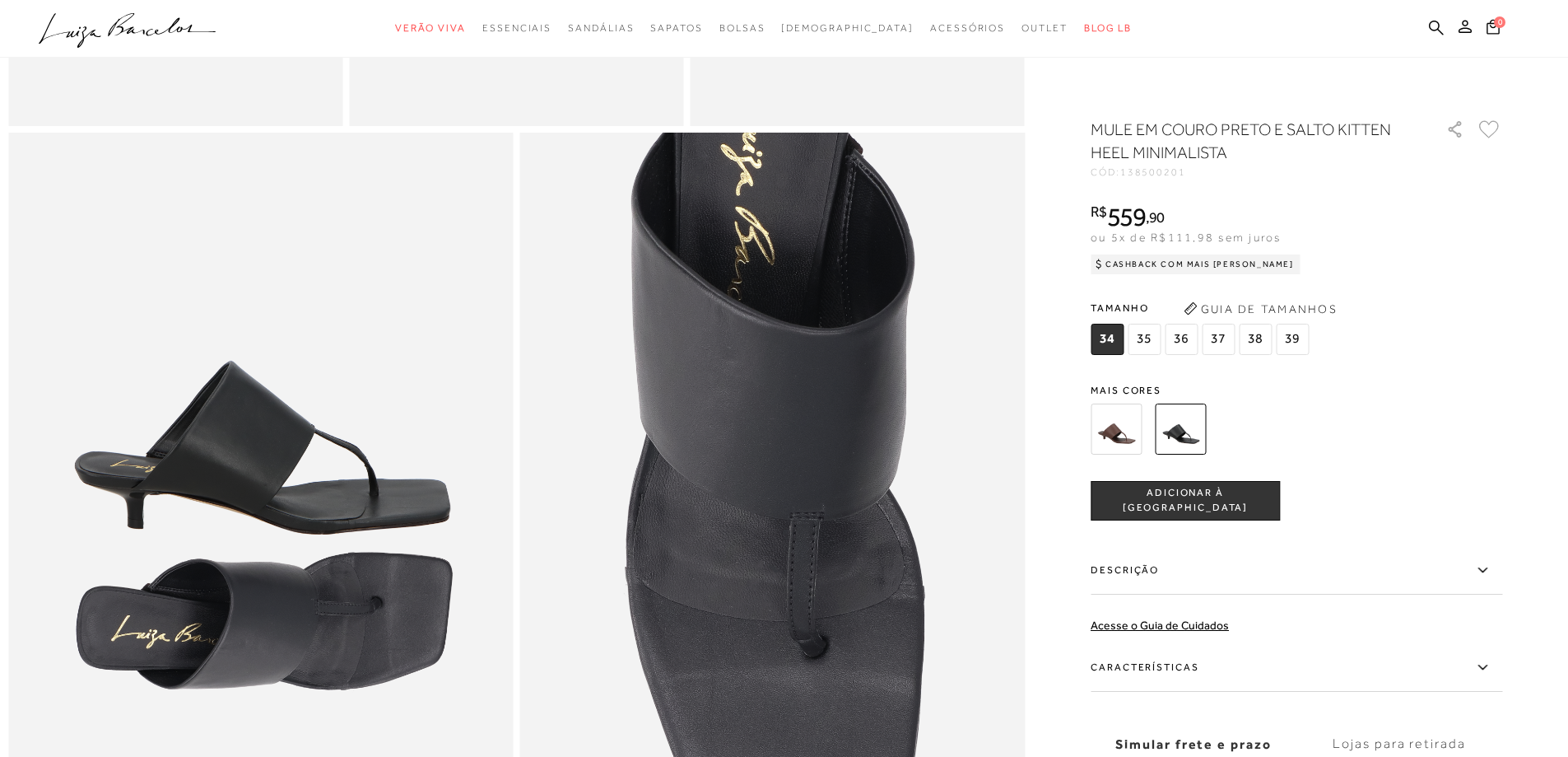
scroll to position [1401, 0]
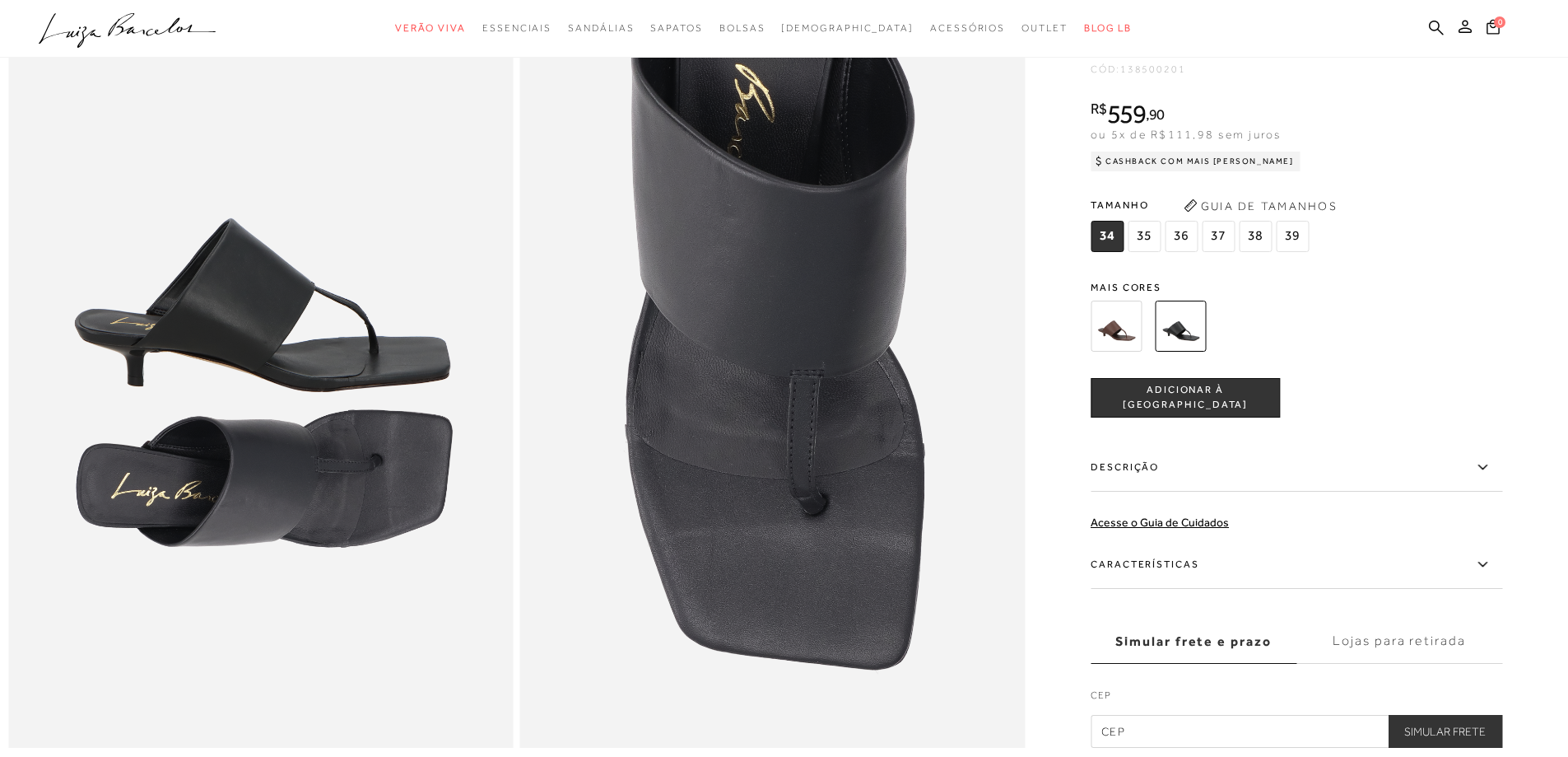
click at [1113, 351] on img at bounding box center [1117, 326] width 51 height 51
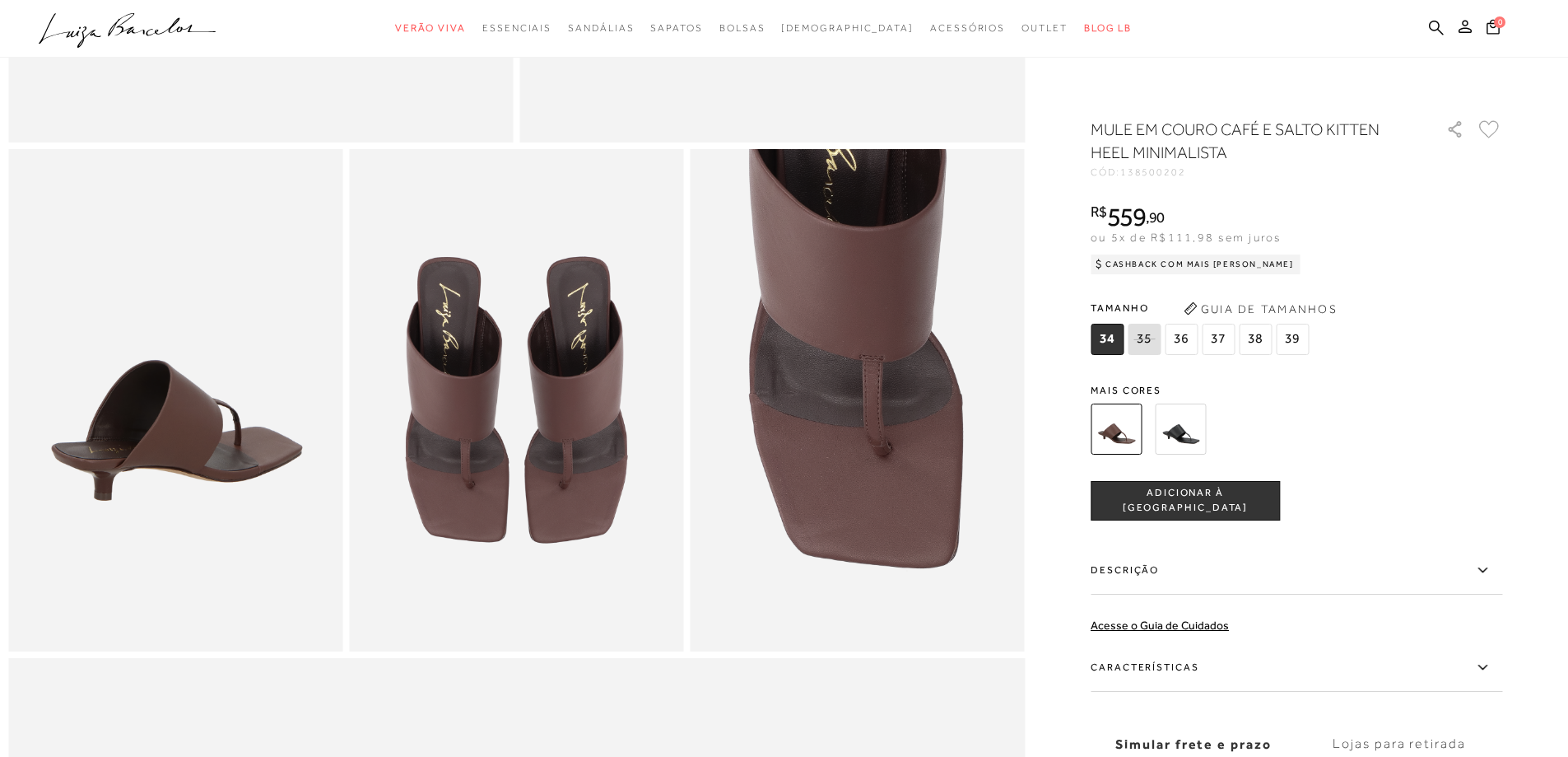
scroll to position [742, 0]
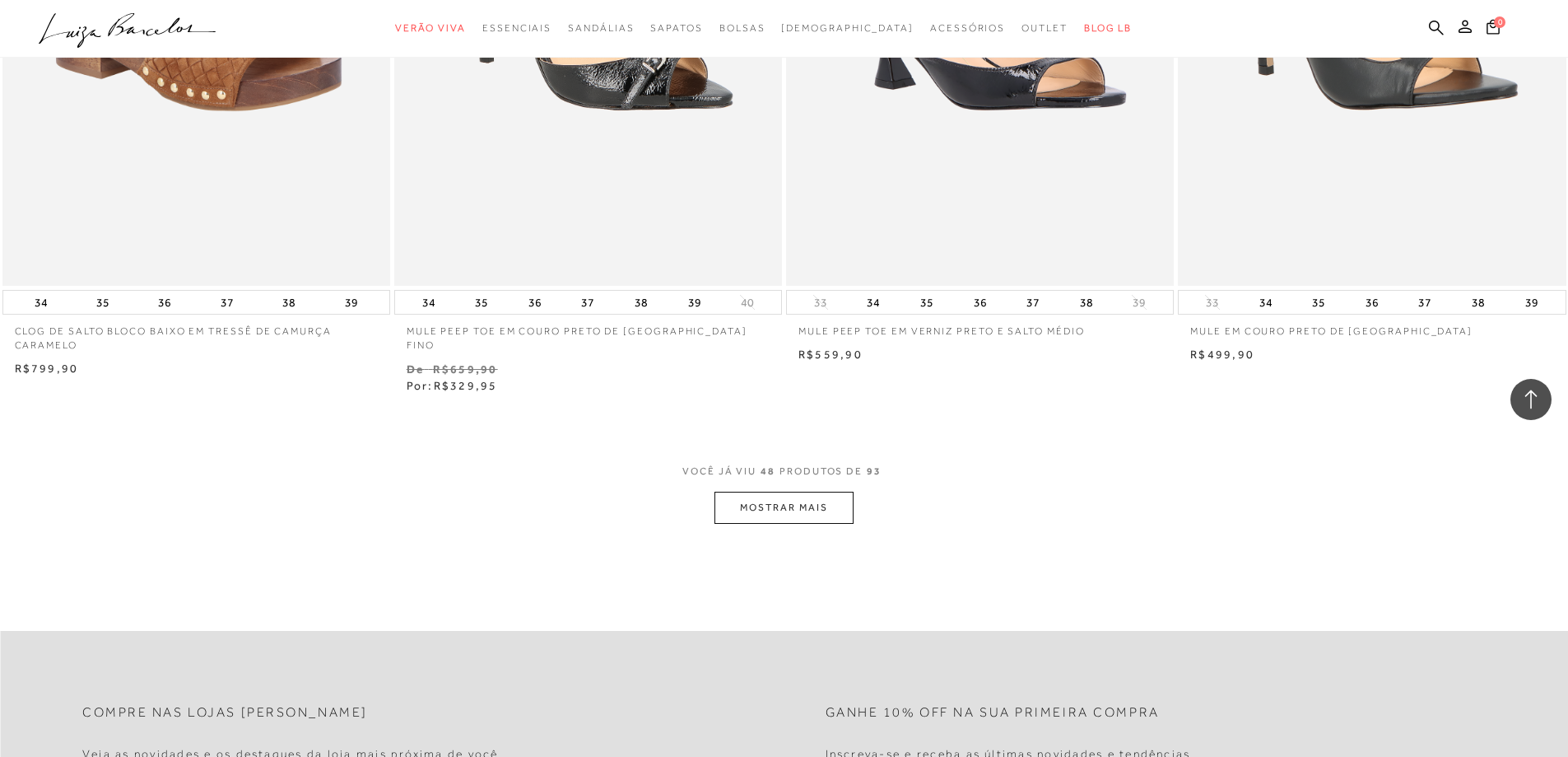
scroll to position [7991, 0]
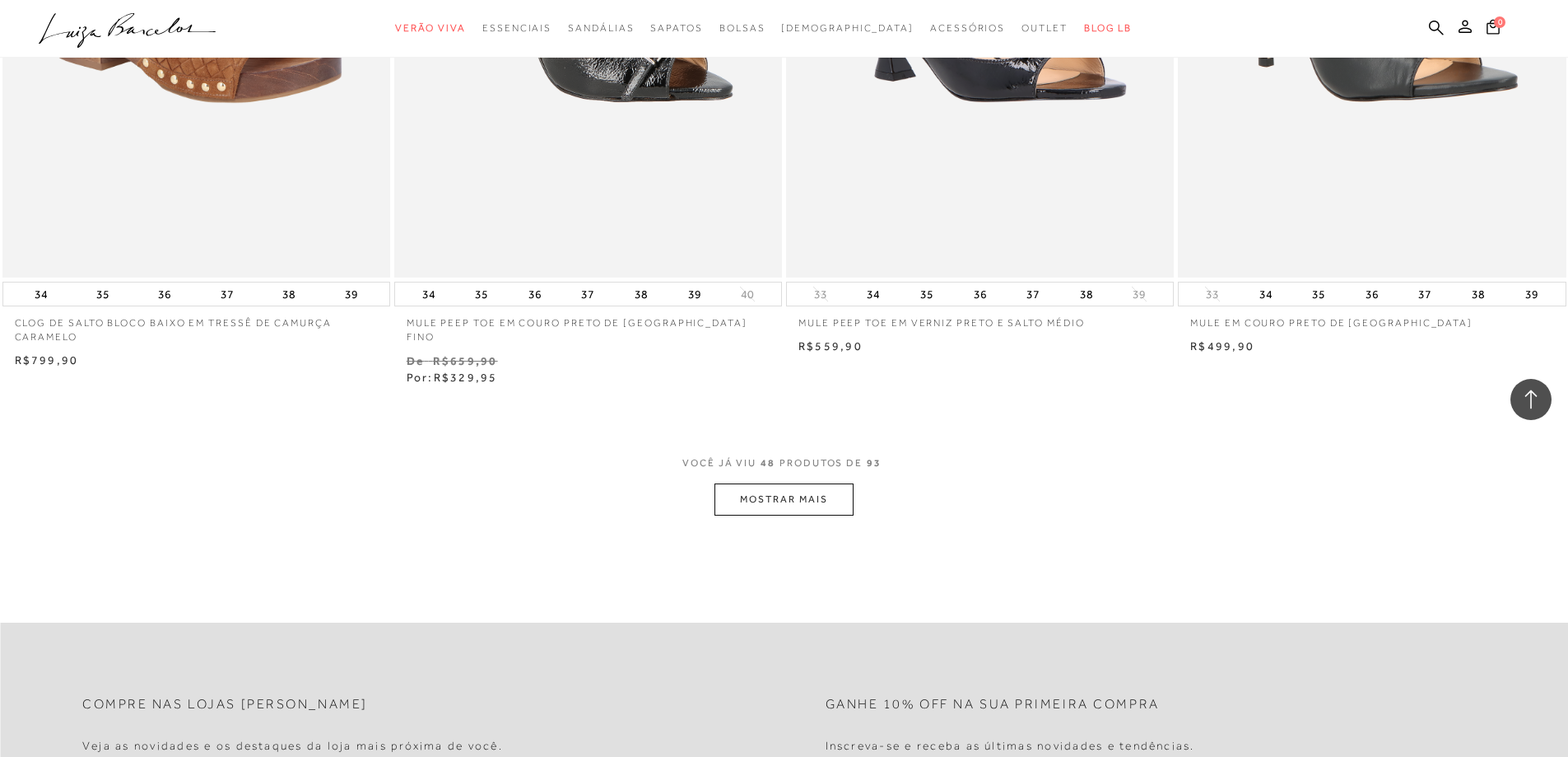
click at [811, 487] on button "MOSTRAR MAIS" at bounding box center [783, 499] width 138 height 32
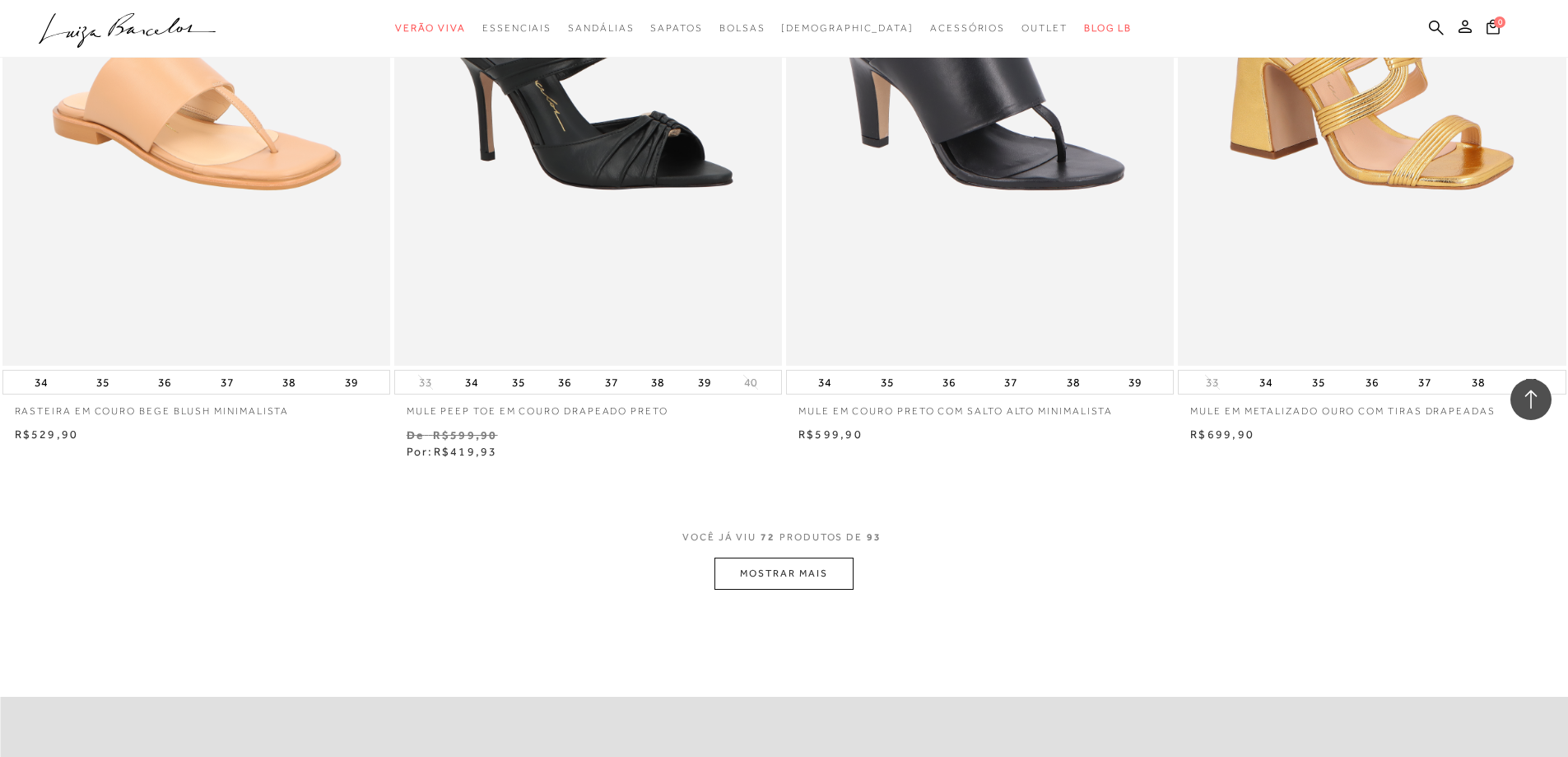
scroll to position [12109, 0]
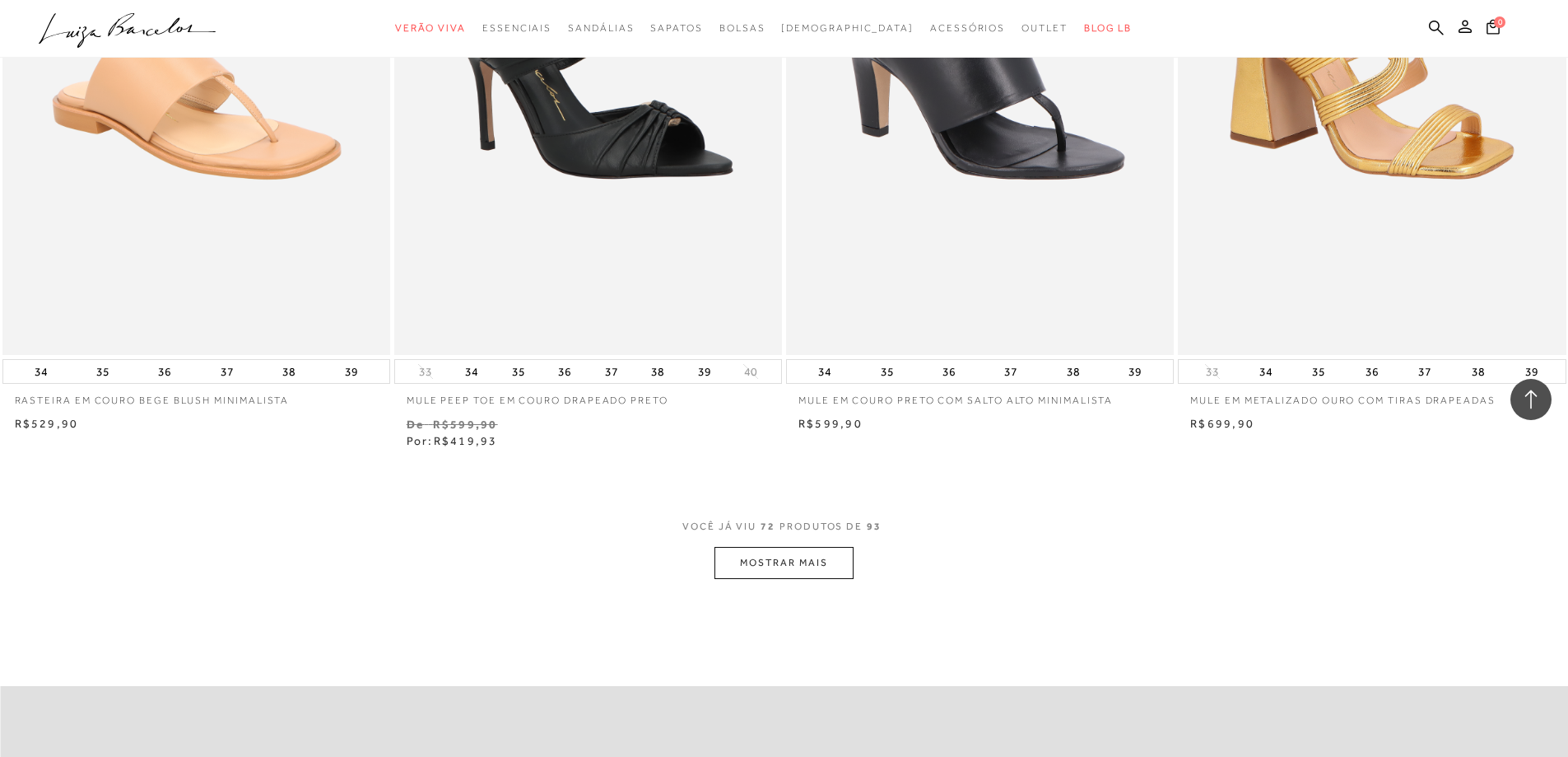
click at [802, 551] on button "MOSTRAR MAIS" at bounding box center [783, 562] width 138 height 32
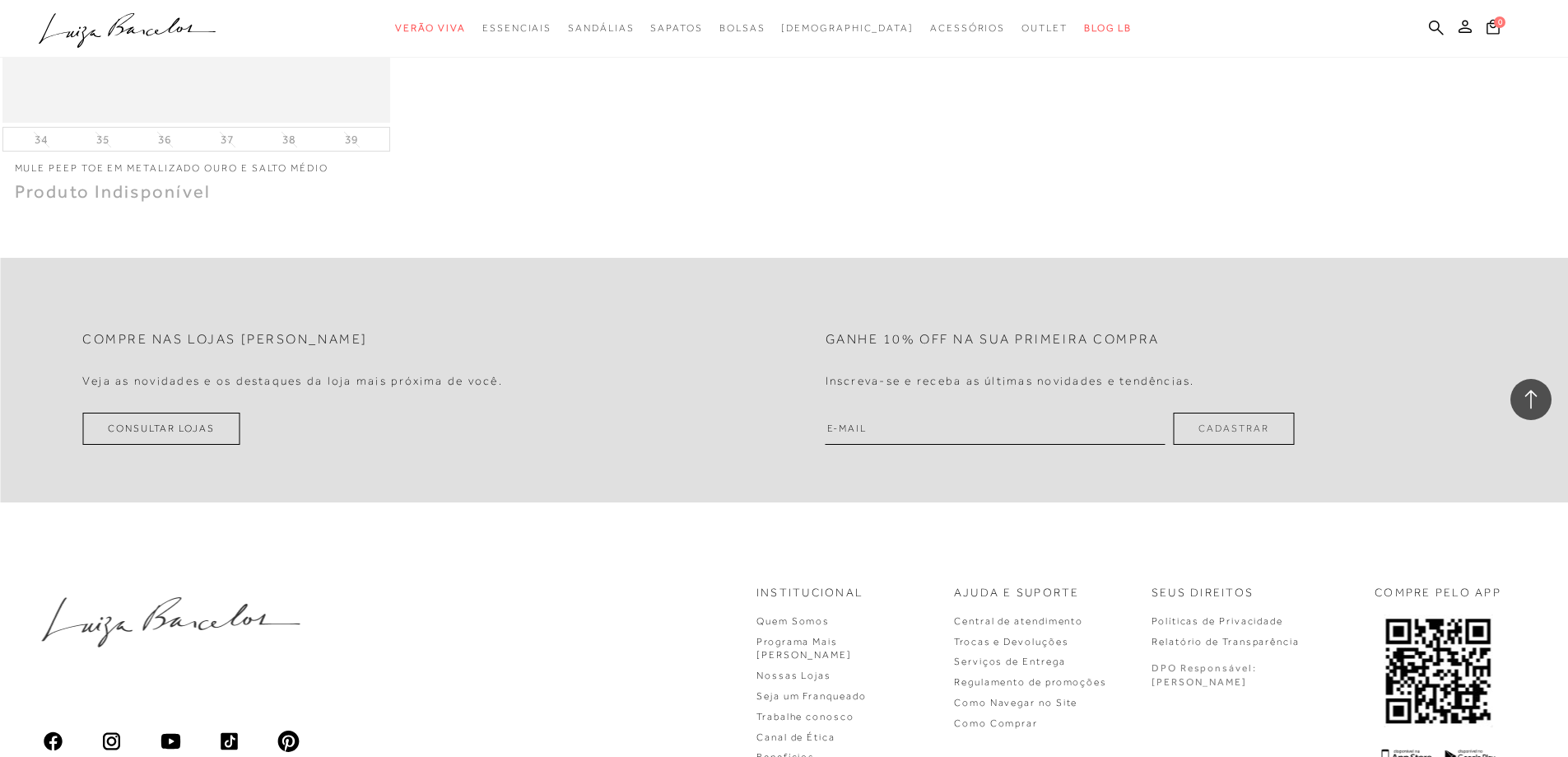
scroll to position [16475, 0]
